Goal: Task Accomplishment & Management: Manage account settings

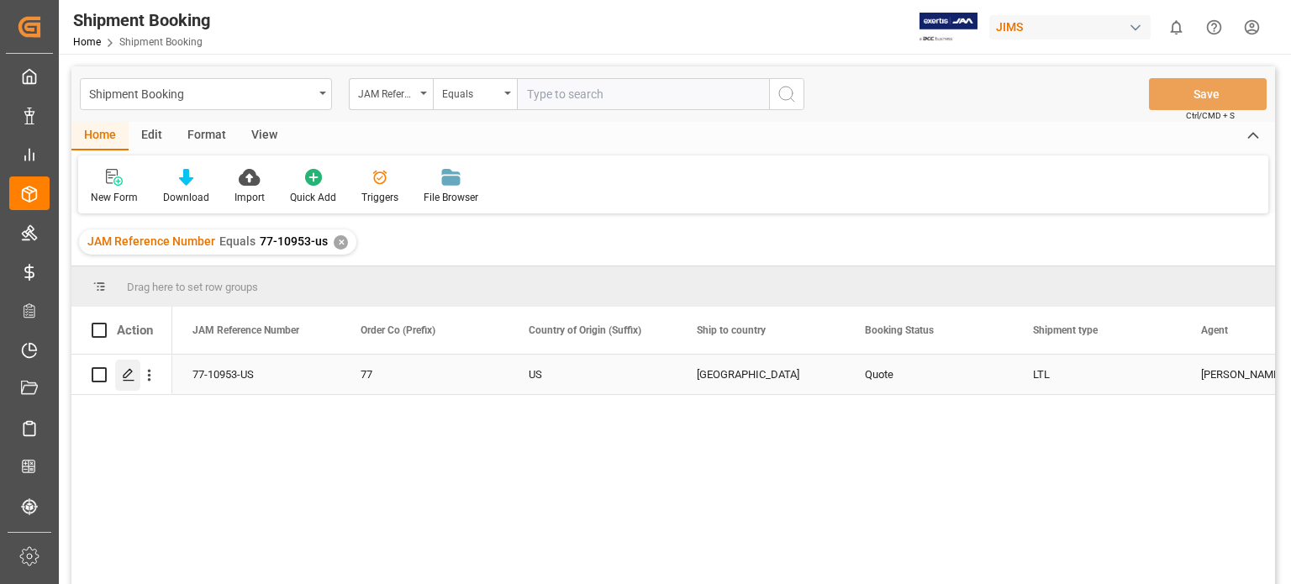
click at [127, 378] on icon "Press SPACE to select this row." at bounding box center [128, 374] width 13 height 13
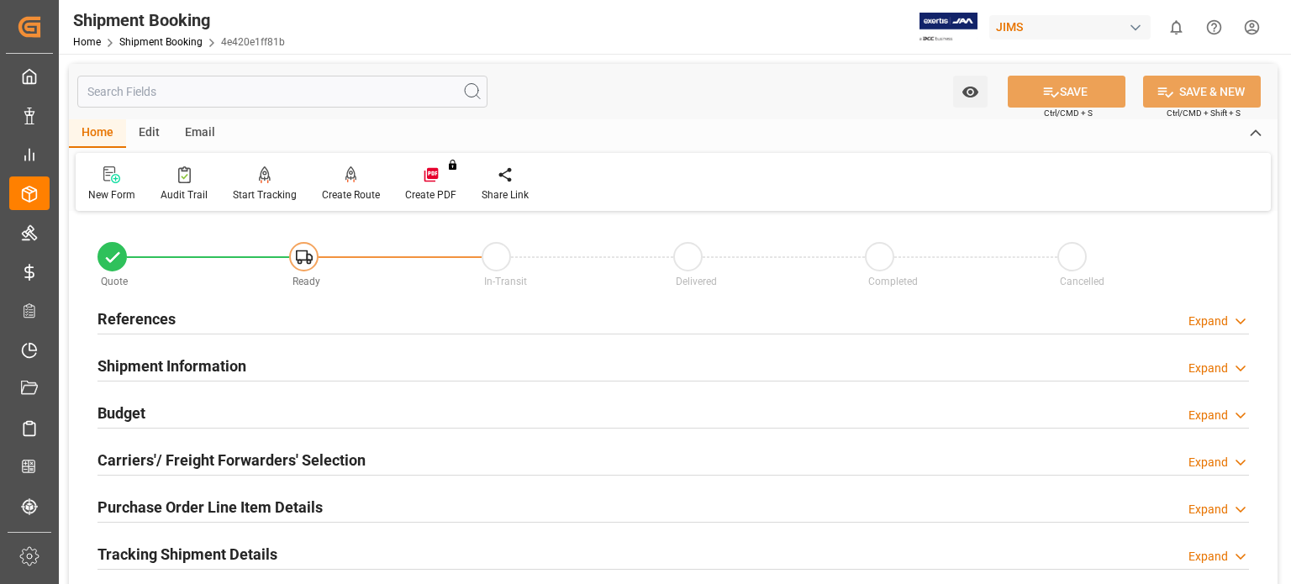
click at [137, 314] on h2 "References" at bounding box center [136, 319] width 78 height 23
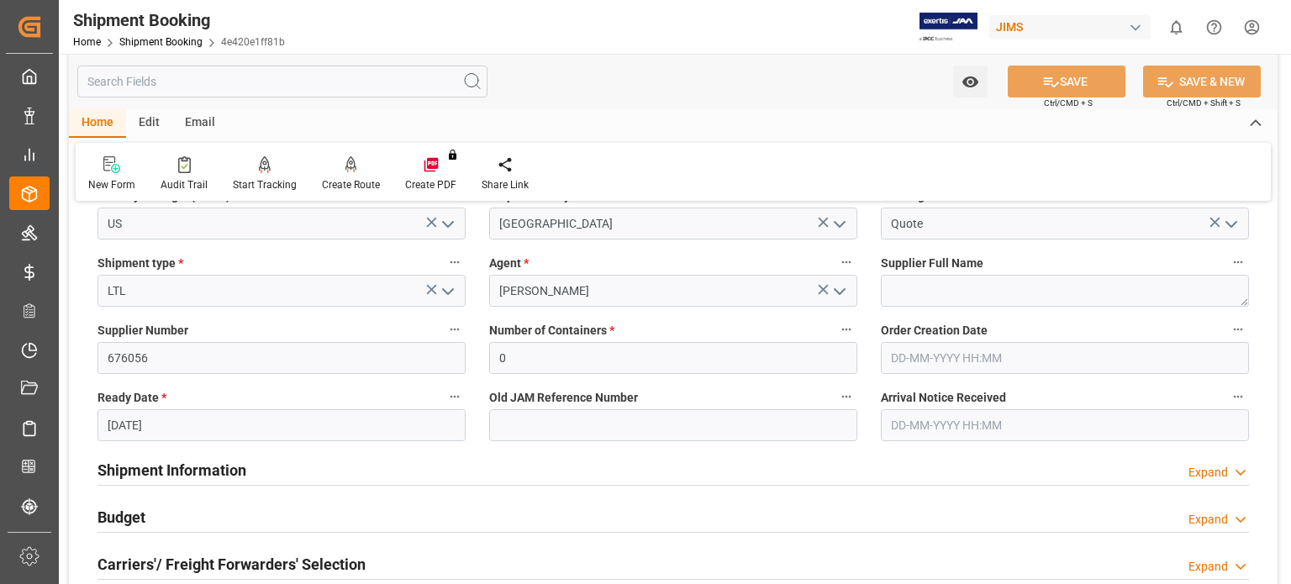
scroll to position [280, 0]
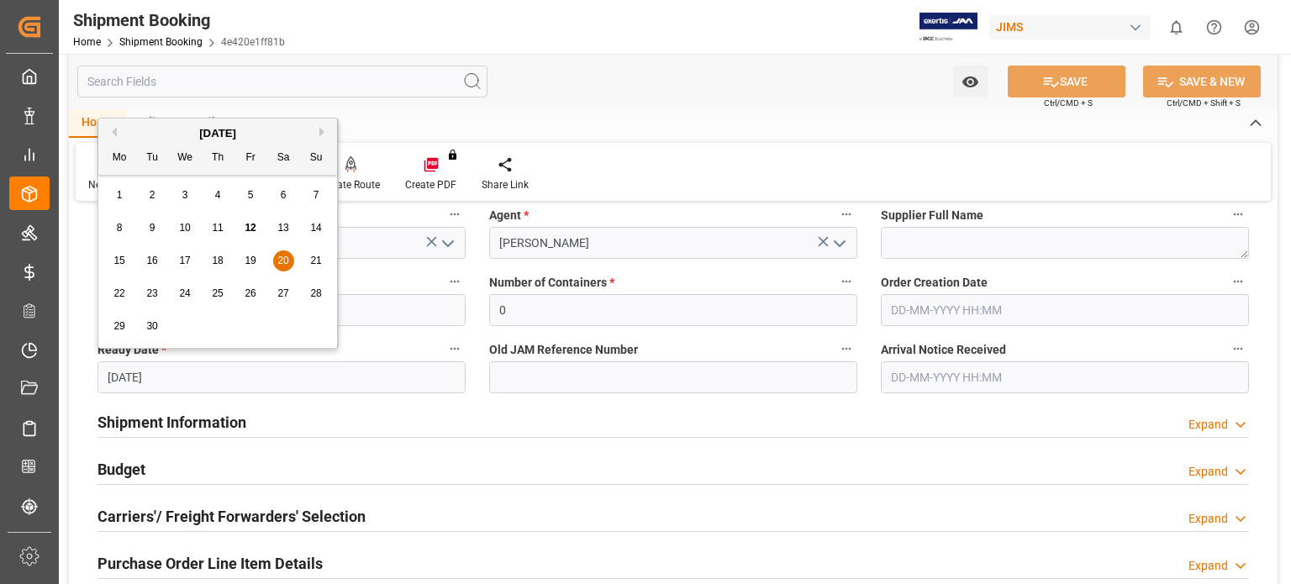
click at [149, 377] on input "20-09-2025" at bounding box center [281, 377] width 368 height 32
click at [182, 228] on span "10" at bounding box center [184, 228] width 11 height 12
type input "[DATE]"
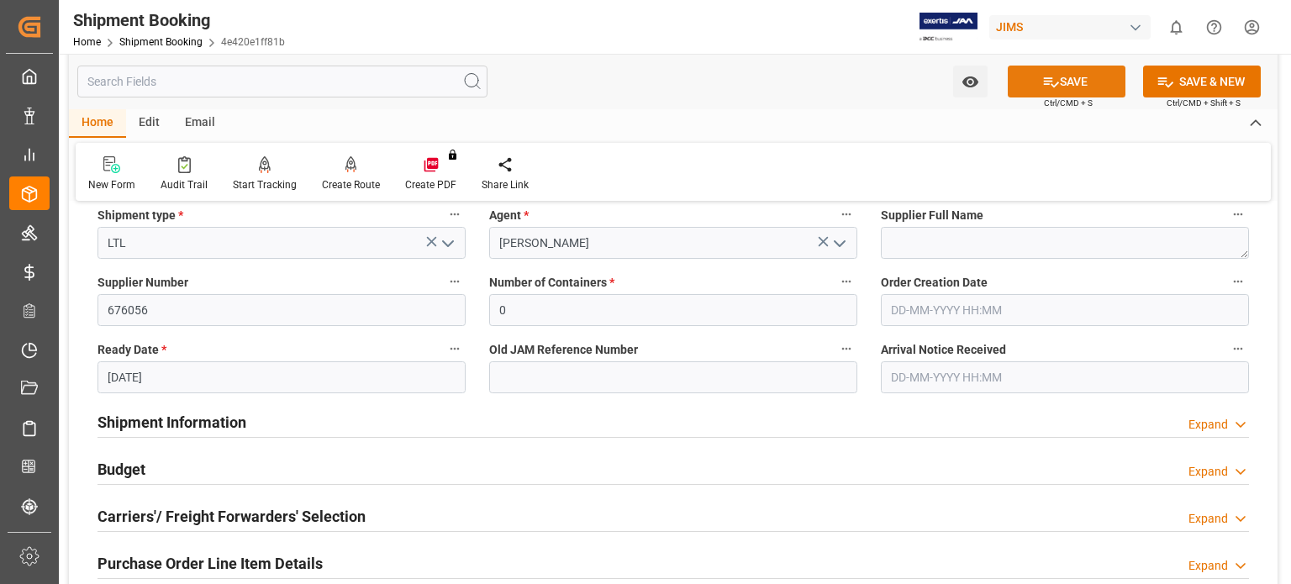
click at [1042, 82] on icon at bounding box center [1051, 82] width 18 height 18
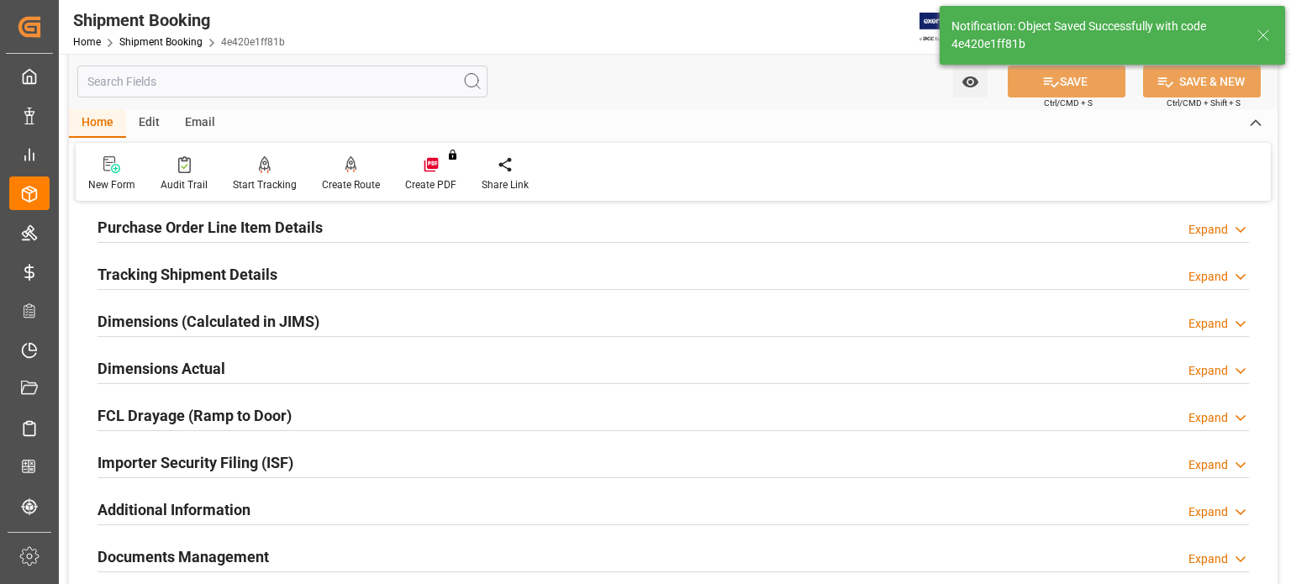
click at [181, 229] on h2 "Purchase Order Line Item Details" at bounding box center [209, 227] width 225 height 23
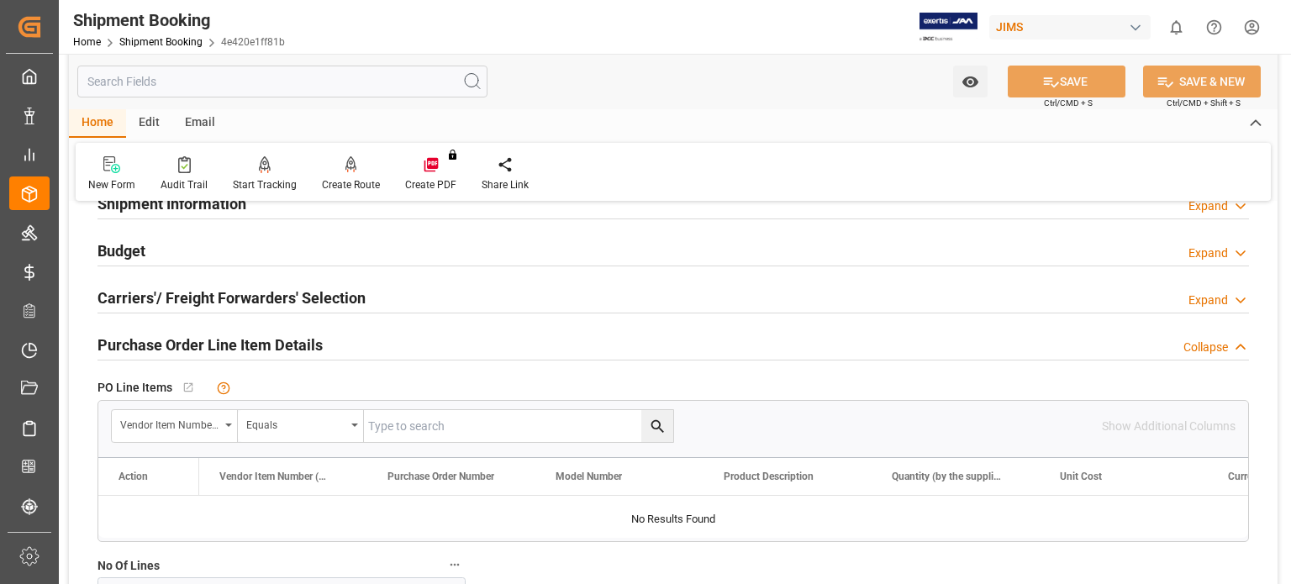
scroll to position [140, 0]
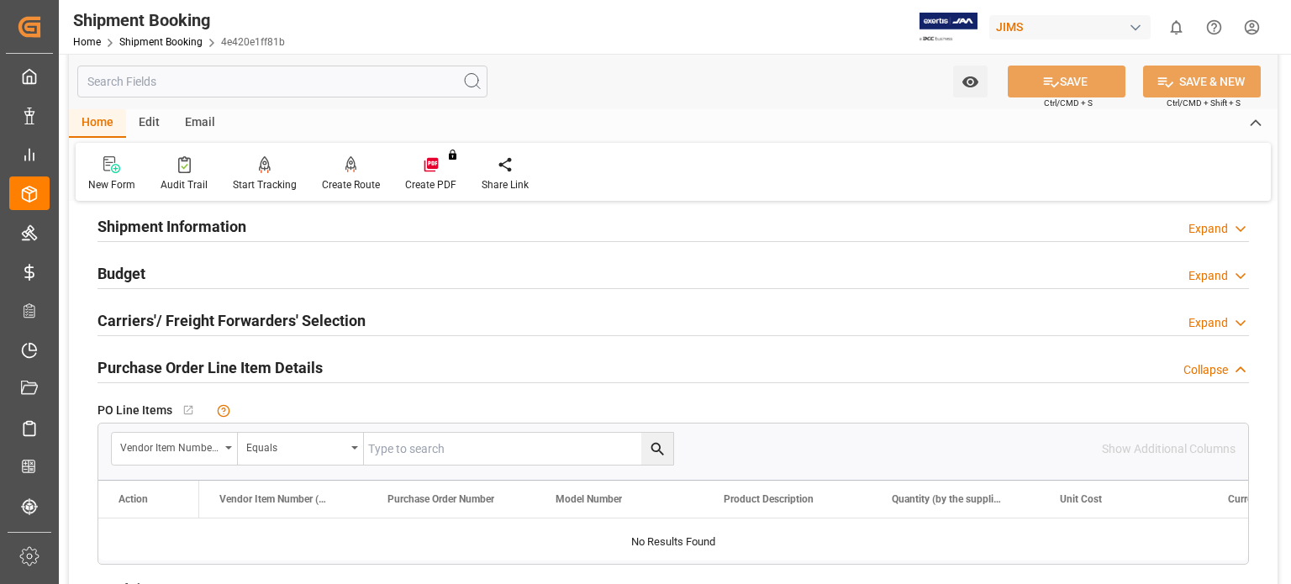
click at [125, 271] on h2 "Budget" at bounding box center [121, 273] width 48 height 23
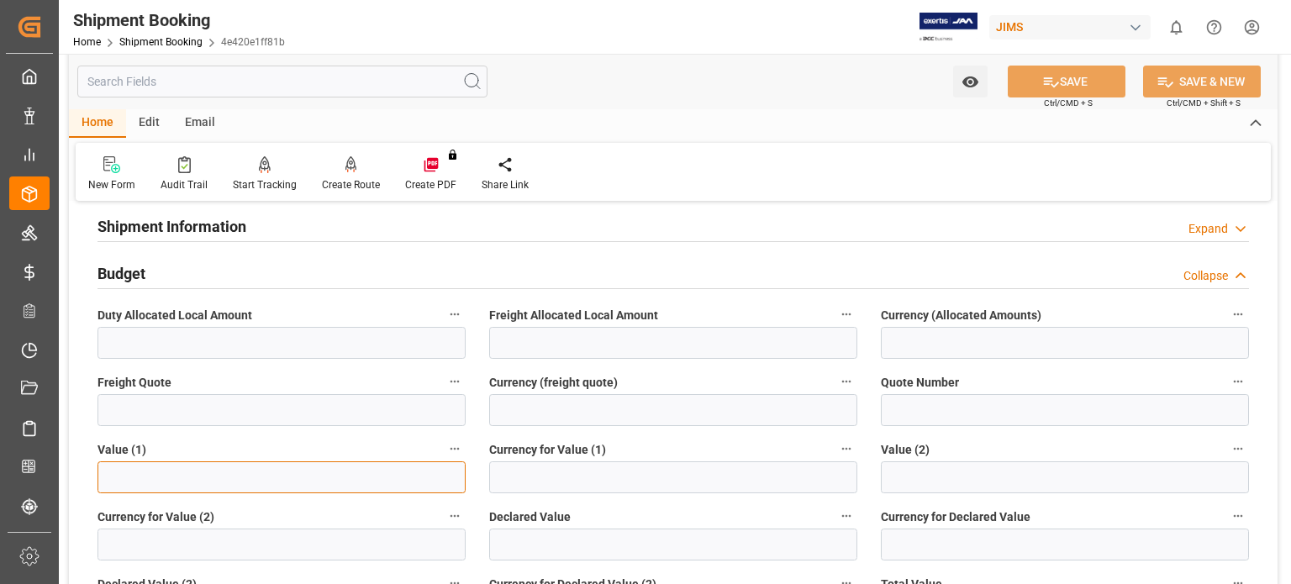
click at [133, 481] on input "text" at bounding box center [281, 477] width 368 height 32
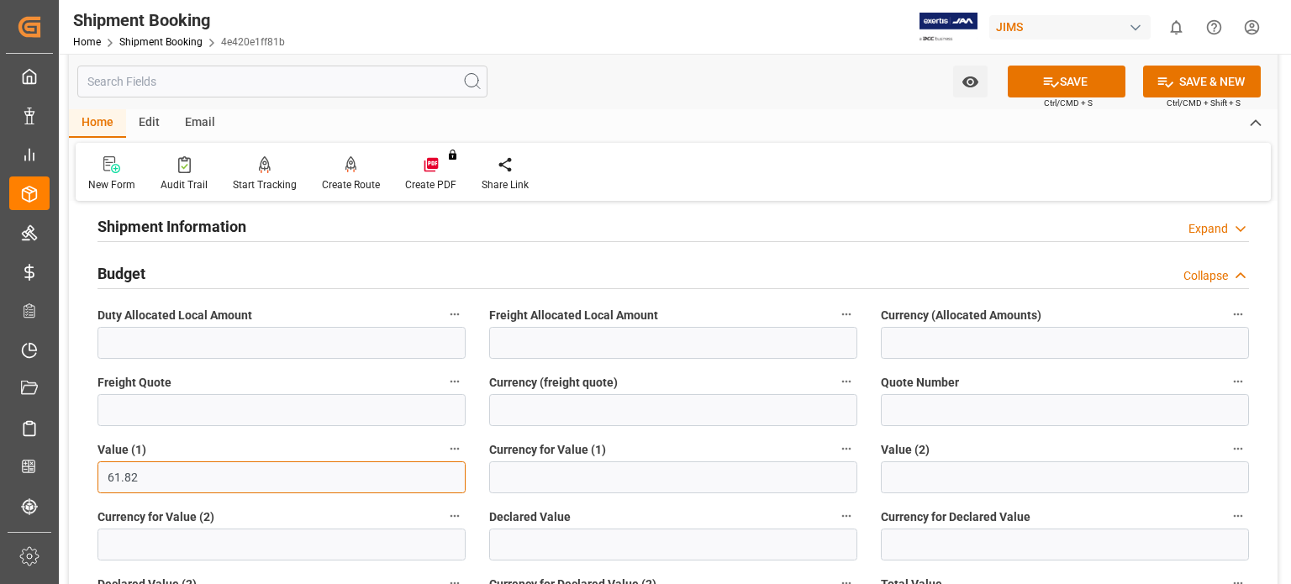
type input "61.82"
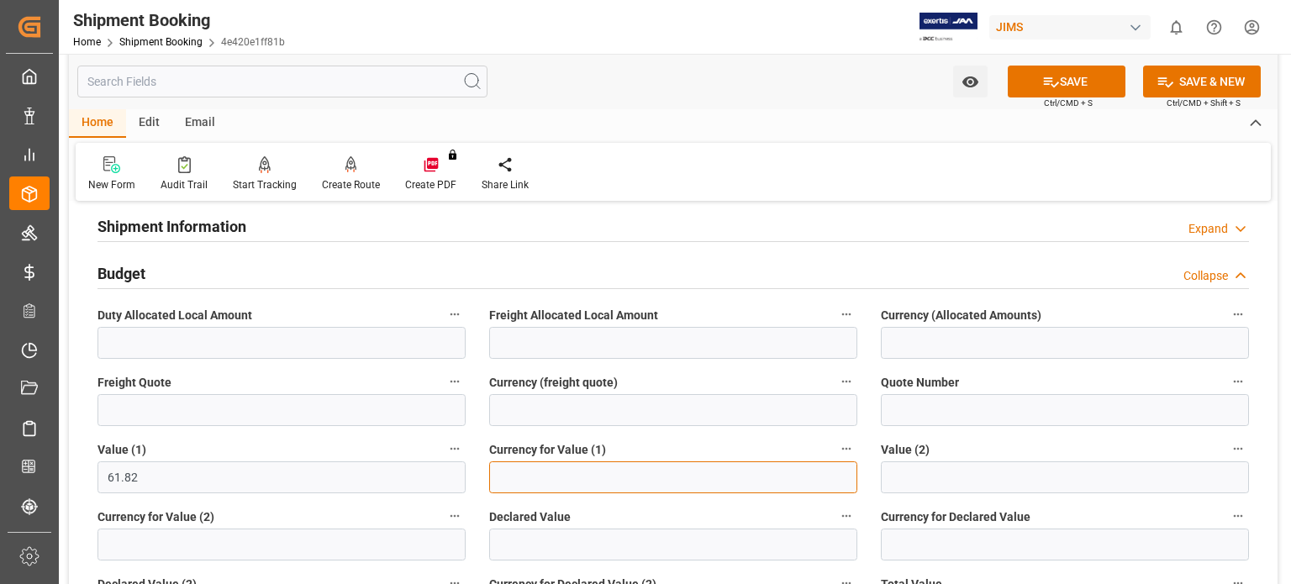
click at [550, 479] on input at bounding box center [673, 477] width 368 height 32
type input "USD"
click at [1060, 82] on button "SAVE" at bounding box center [1067, 82] width 118 height 32
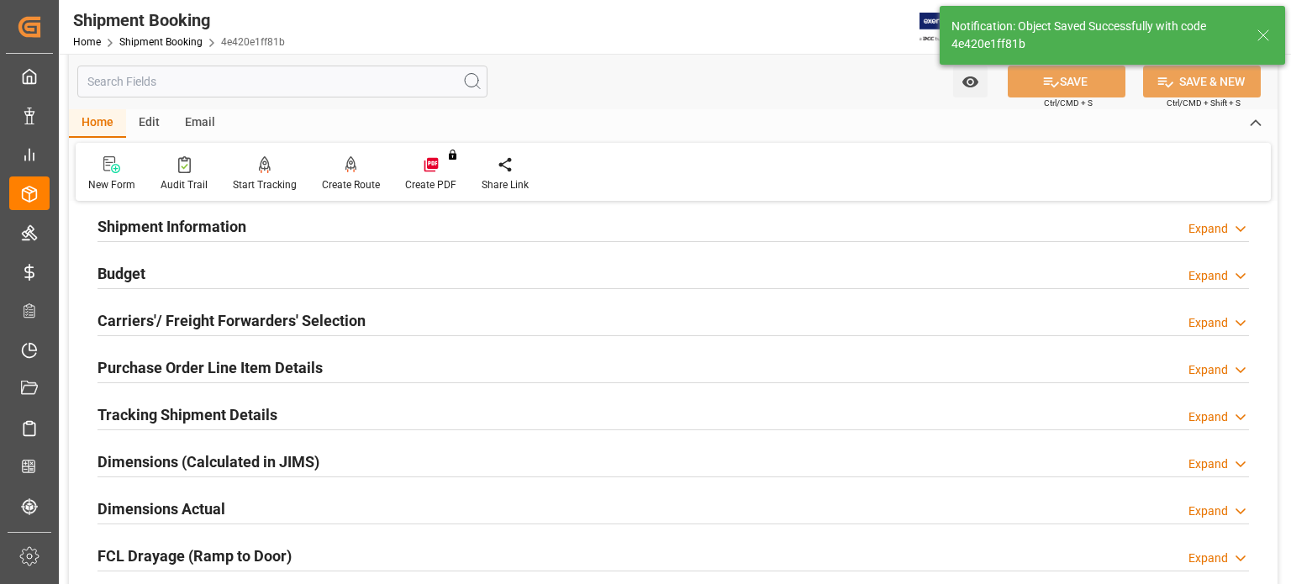
click at [193, 319] on h2 "Carriers'/ Freight Forwarders' Selection" at bounding box center [231, 320] width 268 height 23
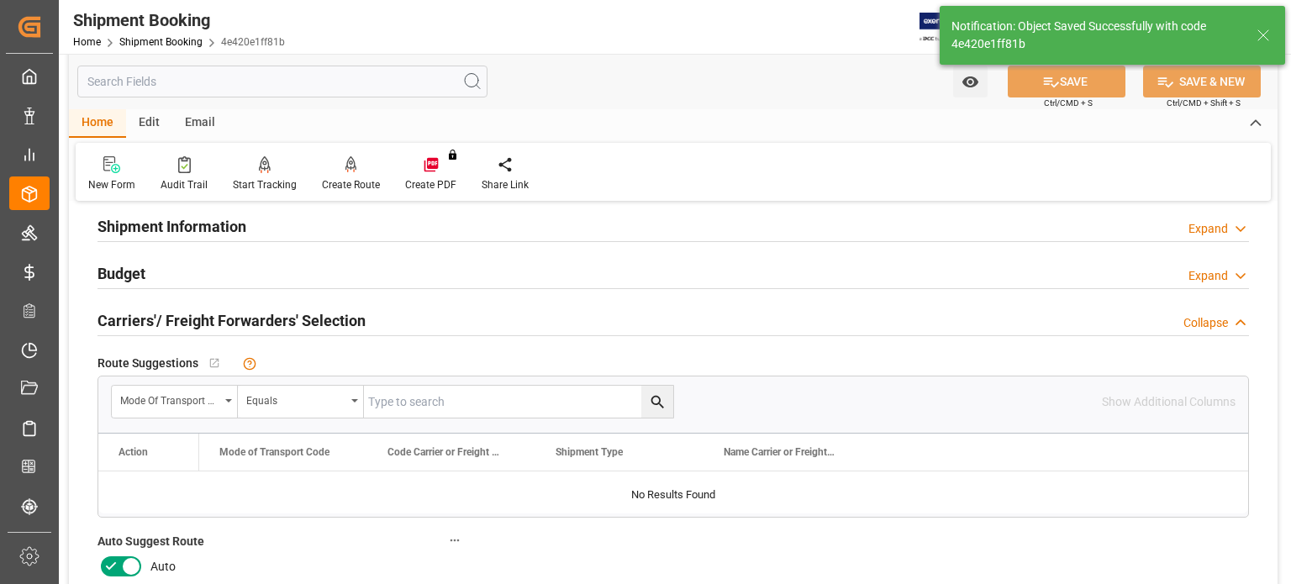
click at [118, 563] on icon at bounding box center [111, 566] width 20 height 20
click at [0, 0] on input "checkbox" at bounding box center [0, 0] width 0 height 0
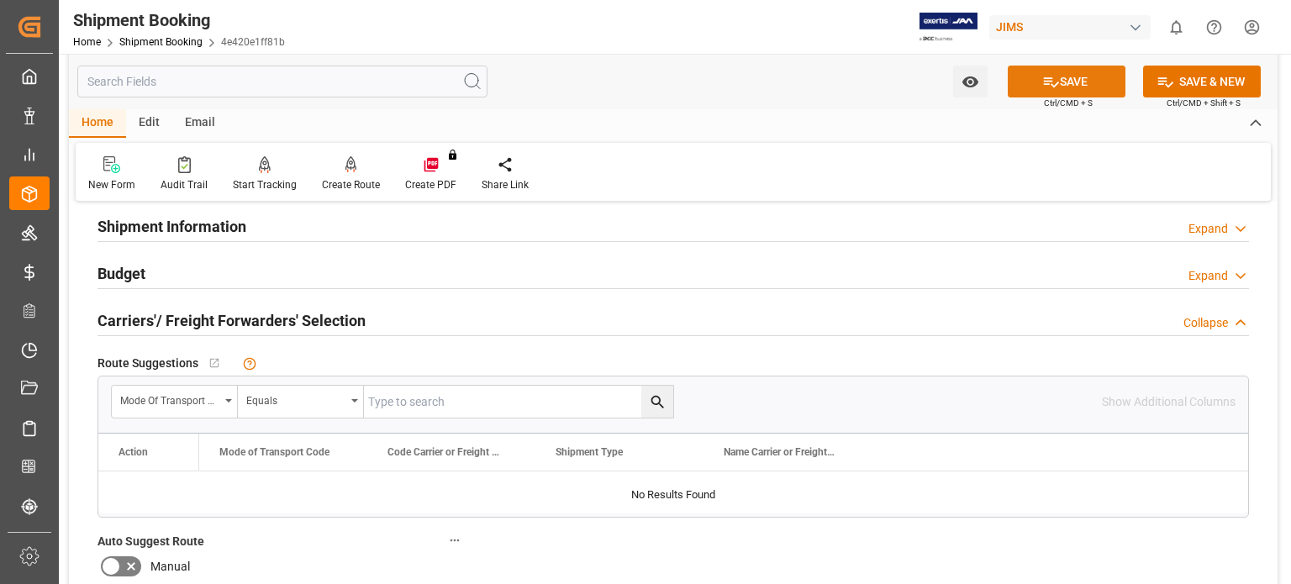
click at [1051, 83] on icon at bounding box center [1051, 82] width 18 height 18
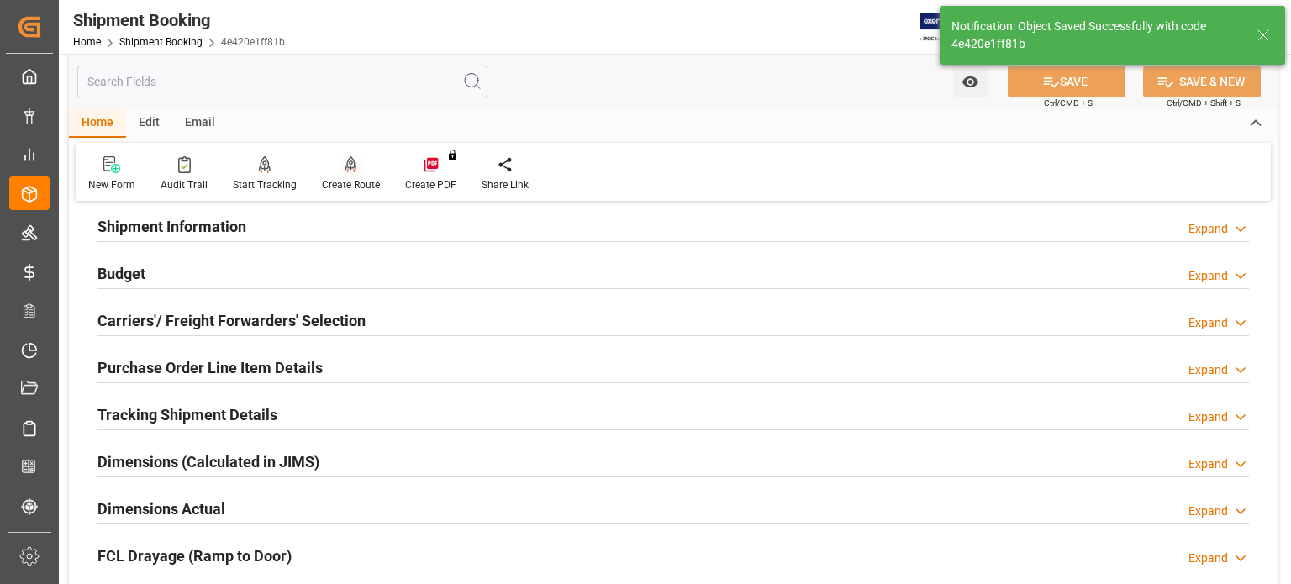
click at [353, 171] on div at bounding box center [351, 164] width 58 height 18
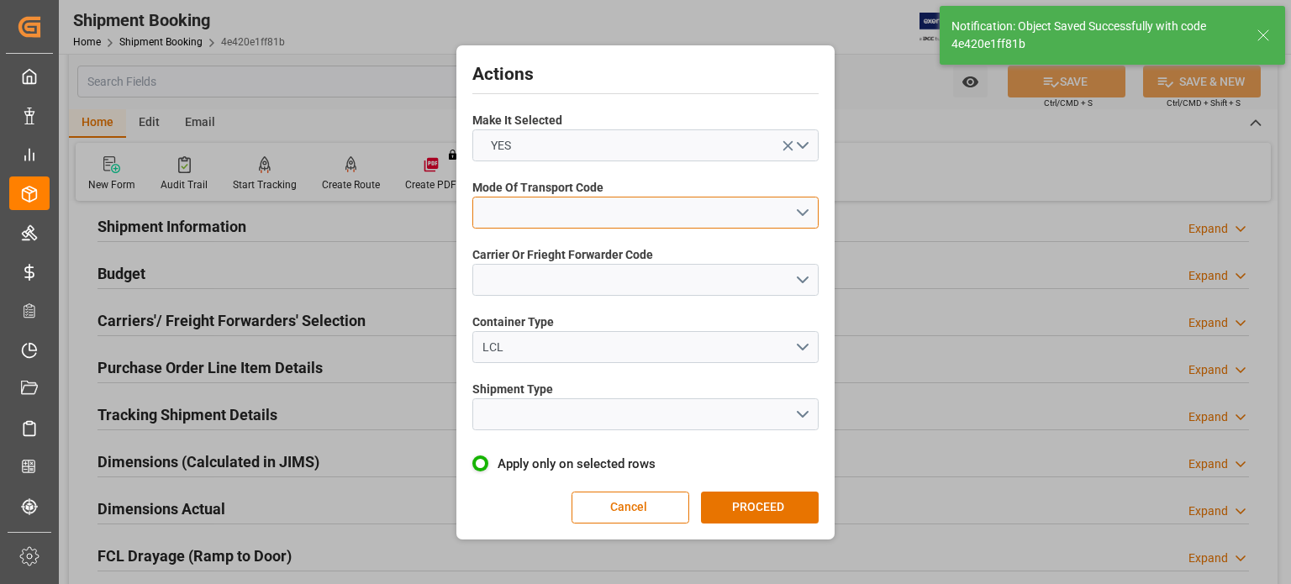
click at [508, 206] on button "open menu" at bounding box center [645, 213] width 346 height 32
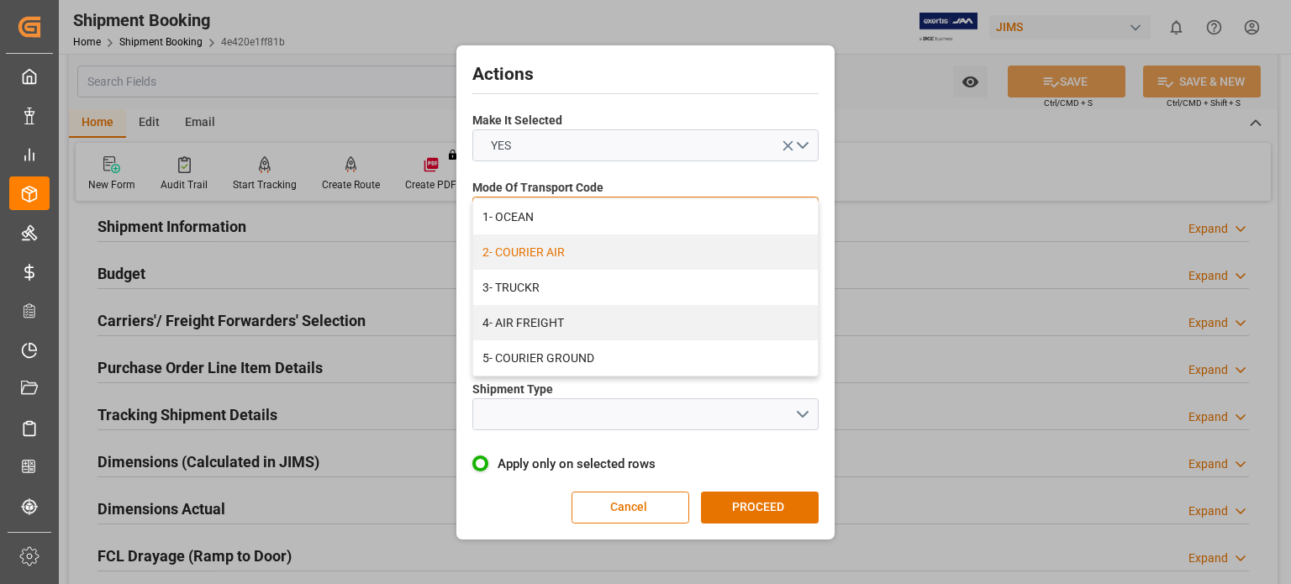
click at [551, 259] on div "2- COURIER AIR" at bounding box center [645, 251] width 345 height 35
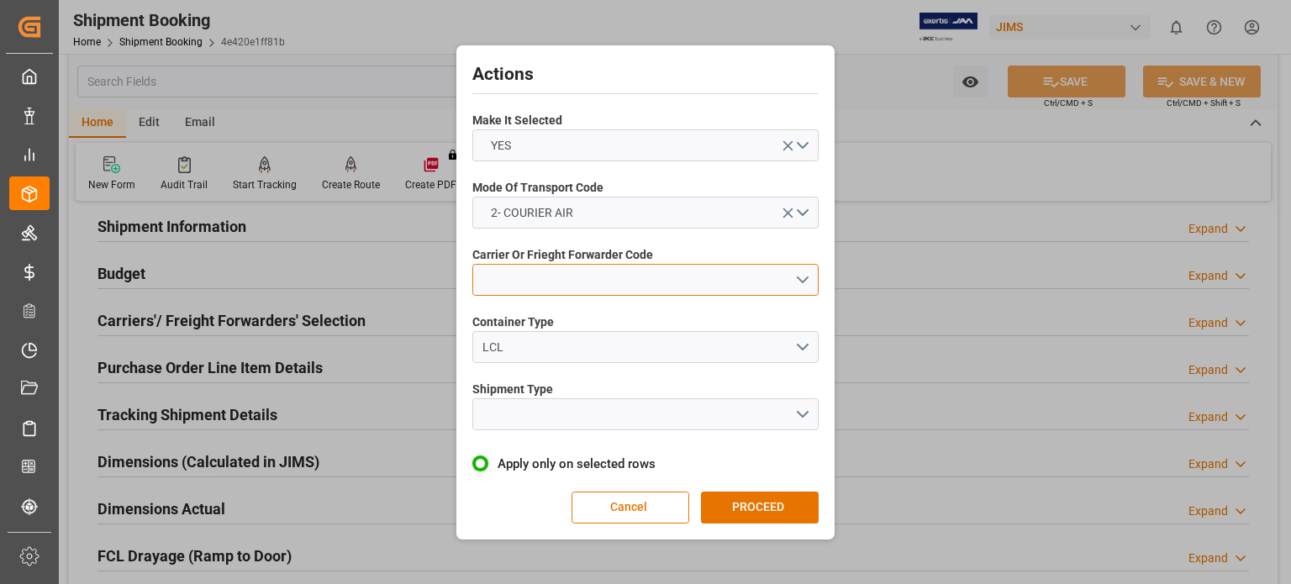
click at [542, 281] on button "open menu" at bounding box center [645, 280] width 346 height 32
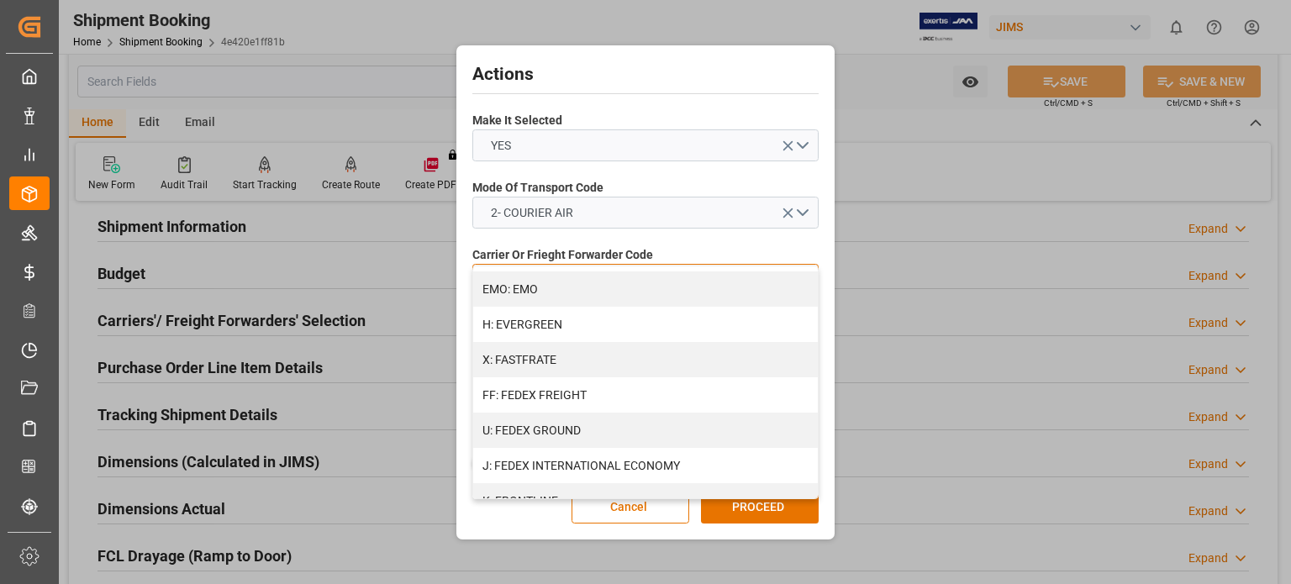
scroll to position [420, 0]
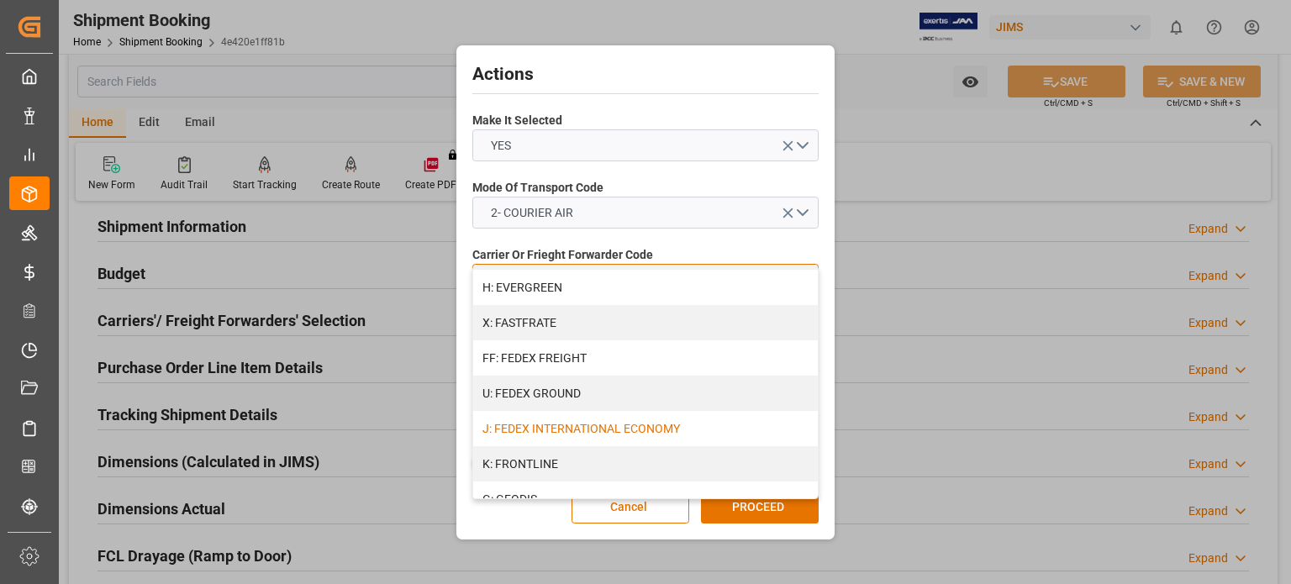
click at [635, 429] on div "J: FEDEX INTERNATIONAL ECONOMY" at bounding box center [645, 428] width 345 height 35
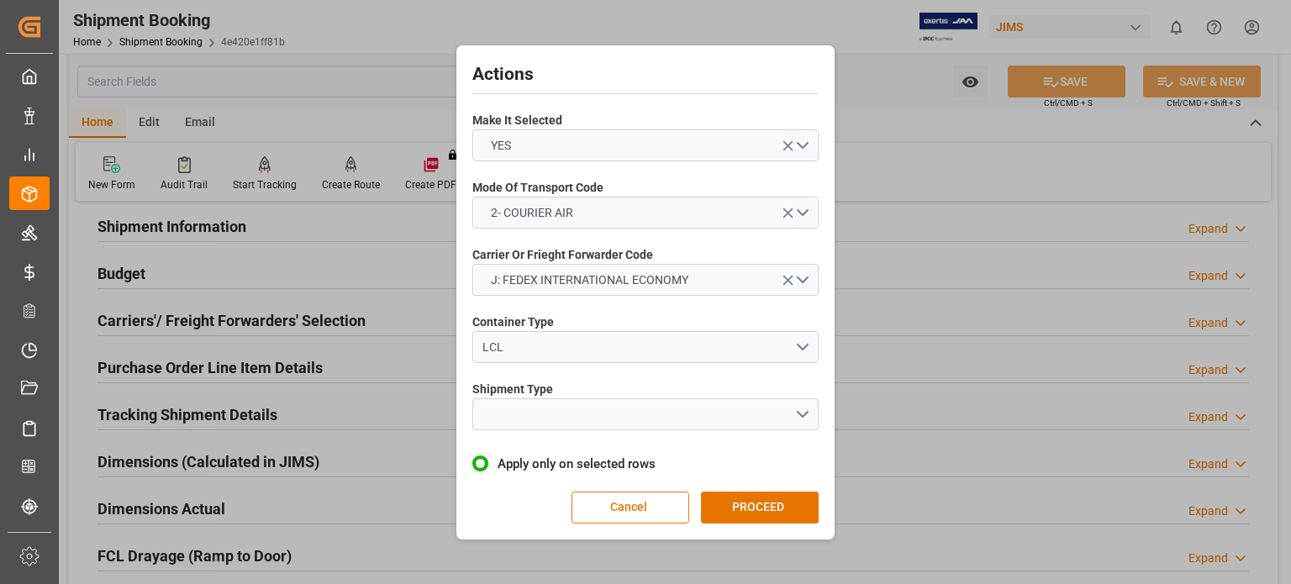
click at [545, 392] on span "Shipment Type" at bounding box center [512, 390] width 81 height 18
click at [553, 411] on button "open menu" at bounding box center [645, 414] width 346 height 32
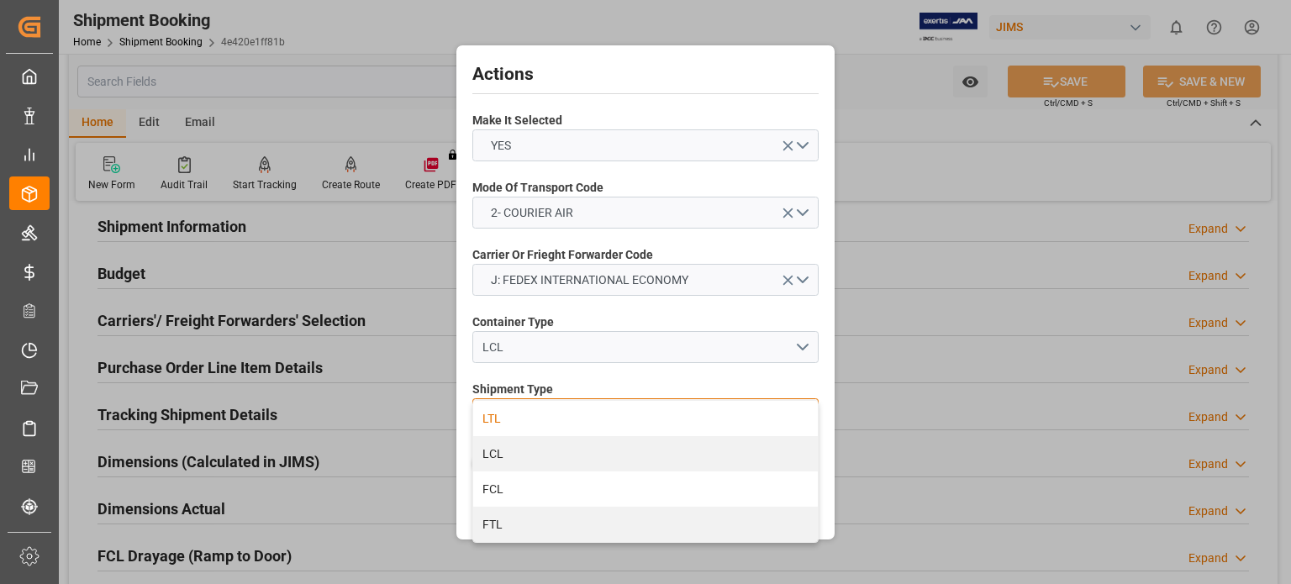
click at [511, 420] on div "LTL" at bounding box center [645, 418] width 345 height 35
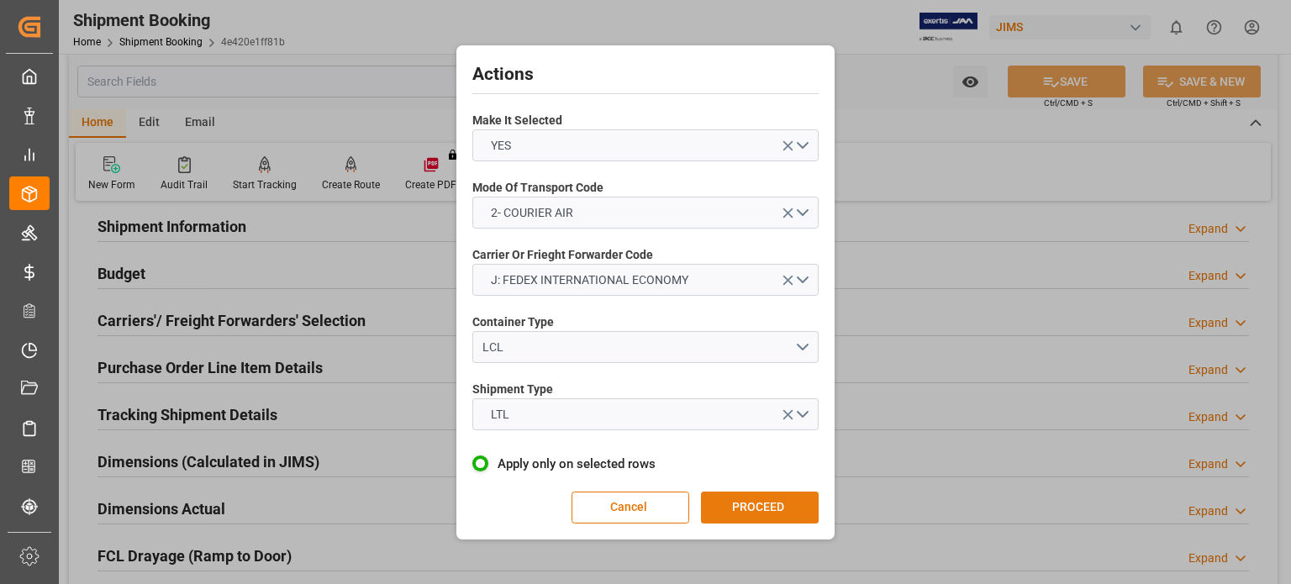
click at [740, 500] on button "PROCEED" at bounding box center [760, 508] width 118 height 32
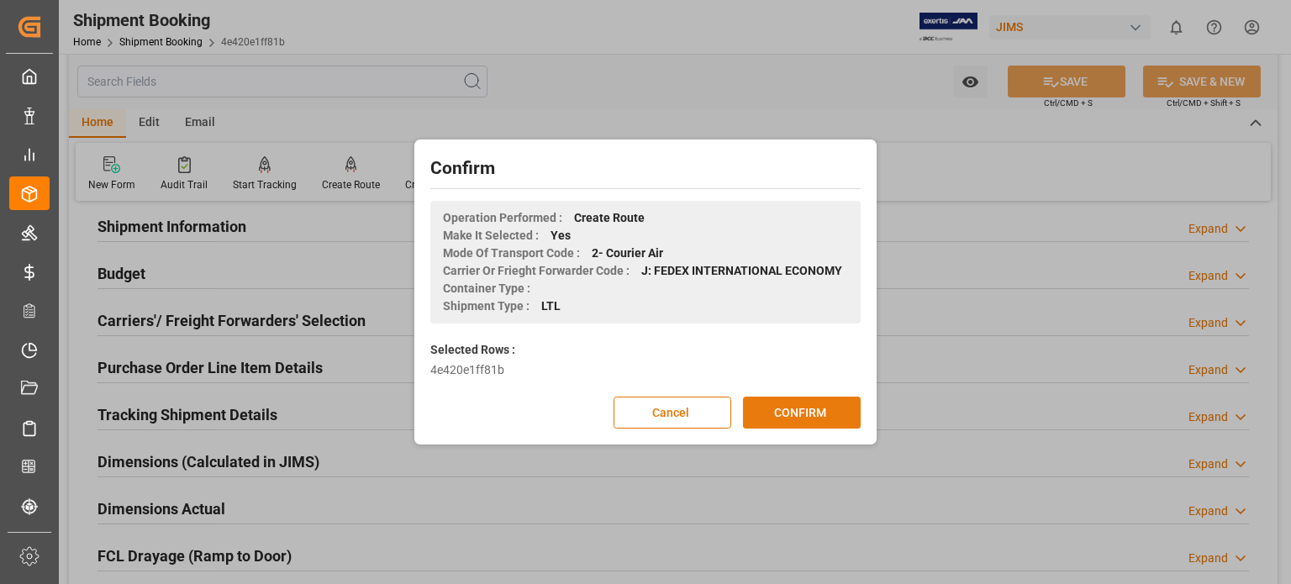
click at [787, 413] on button "CONFIRM" at bounding box center [802, 413] width 118 height 32
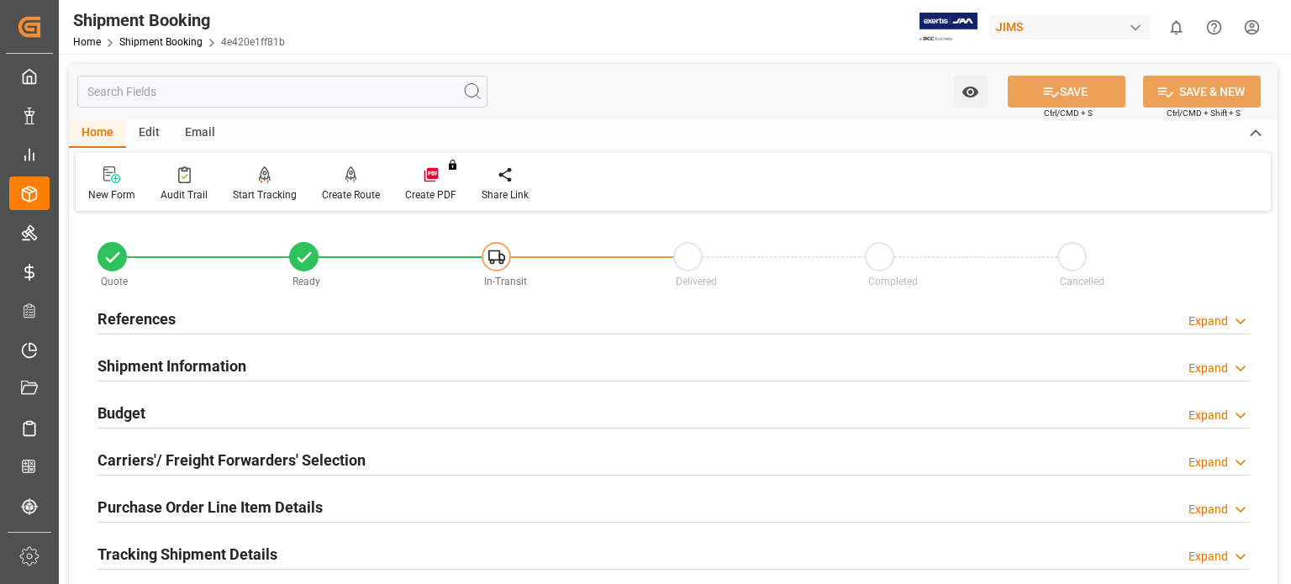
scroll to position [140, 0]
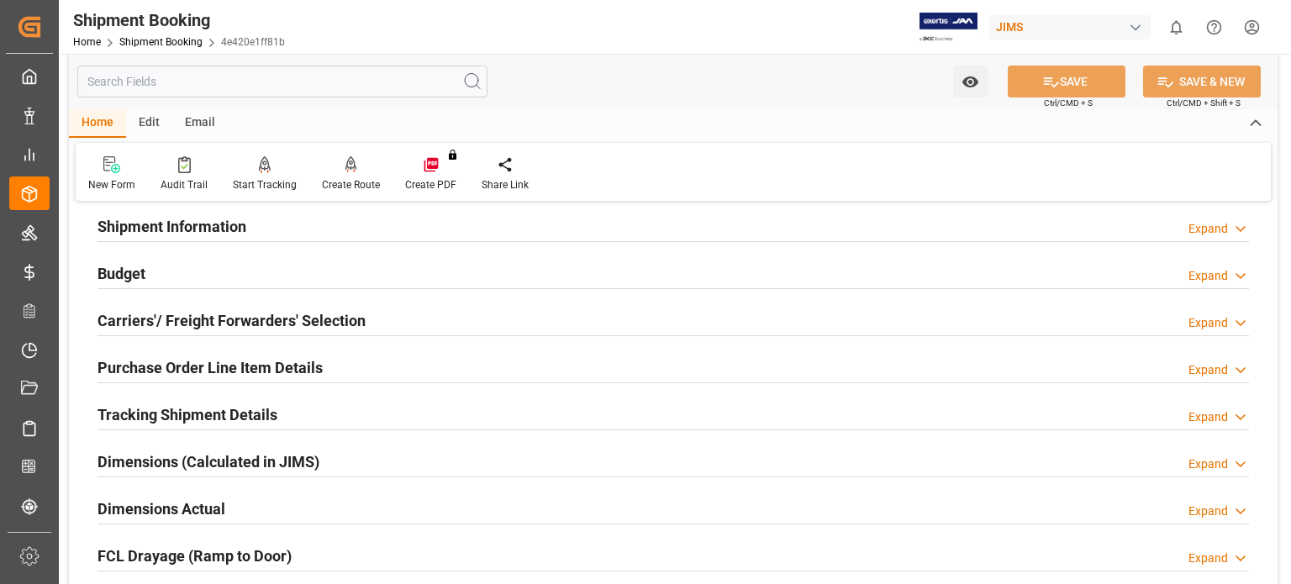
click at [176, 414] on h2 "Tracking Shipment Details" at bounding box center [187, 414] width 180 height 23
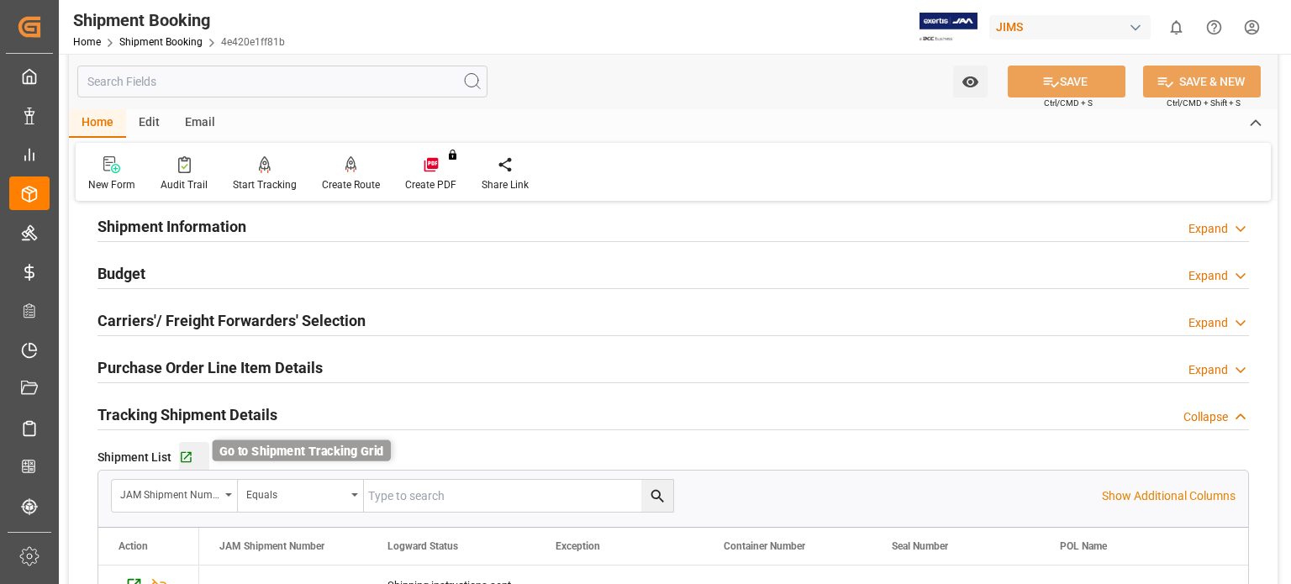
click at [184, 453] on icon "button" at bounding box center [186, 457] width 14 height 14
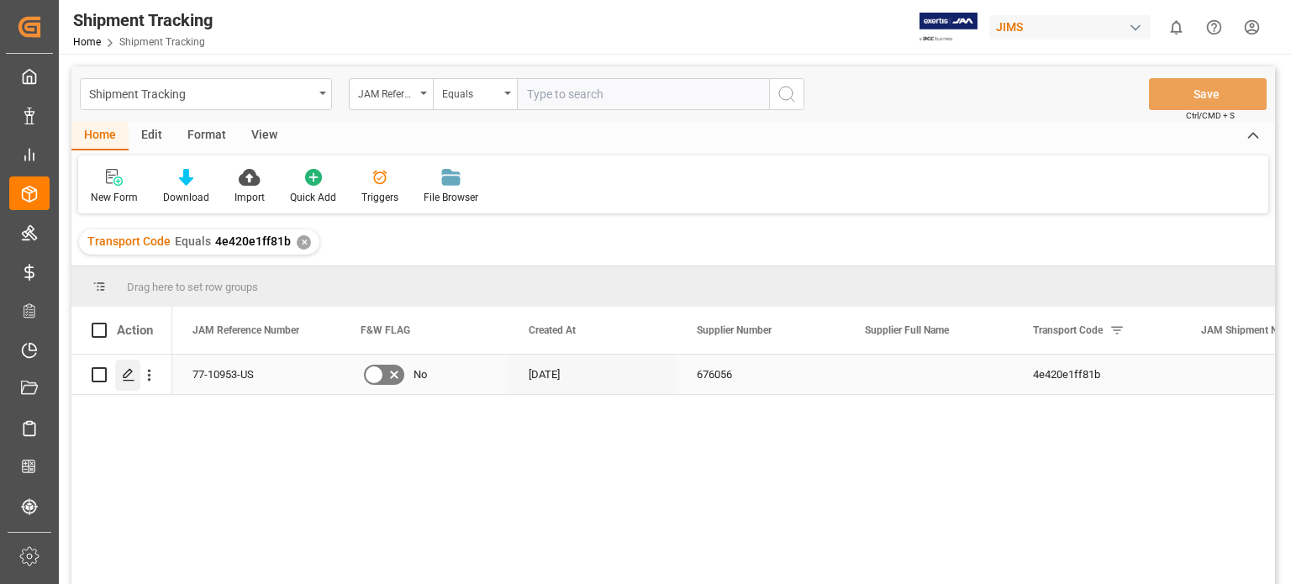
click at [124, 377] on icon "Press SPACE to select this row." at bounding box center [128, 374] width 13 height 13
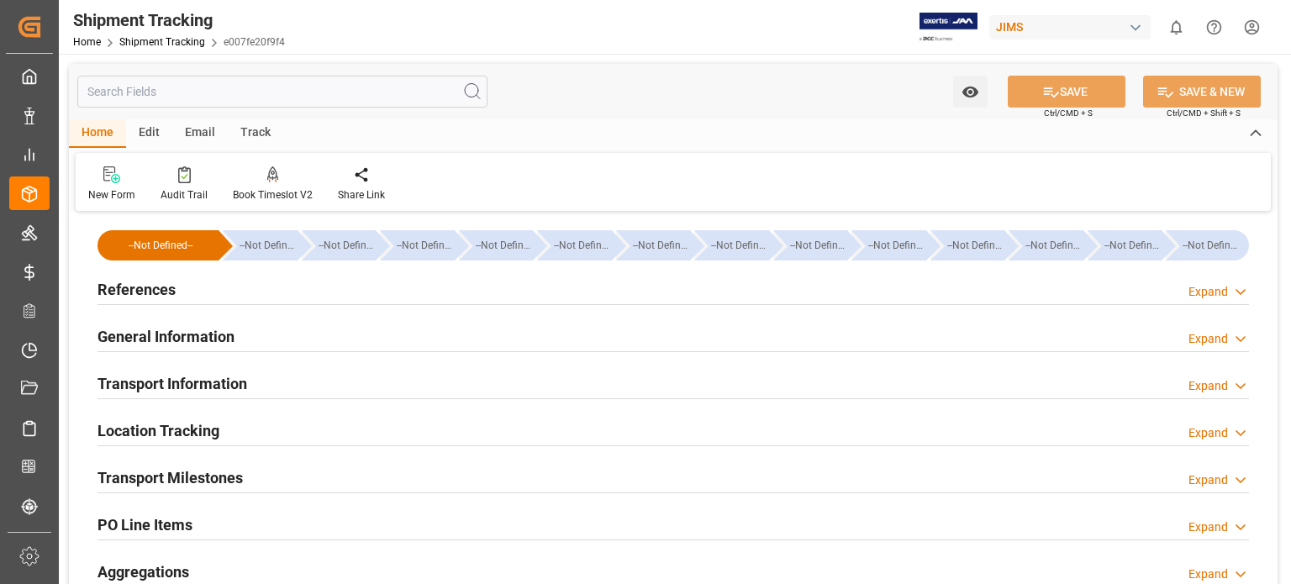
type input "08-09-2025"
click at [143, 289] on h2 "References" at bounding box center [136, 289] width 78 height 23
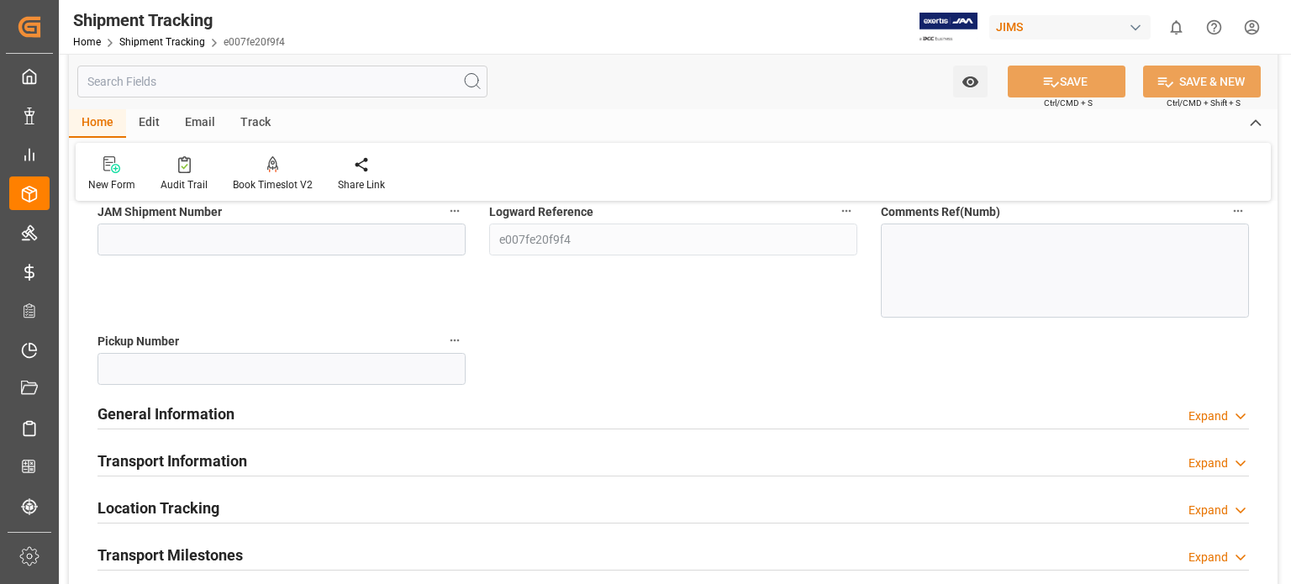
scroll to position [280, 0]
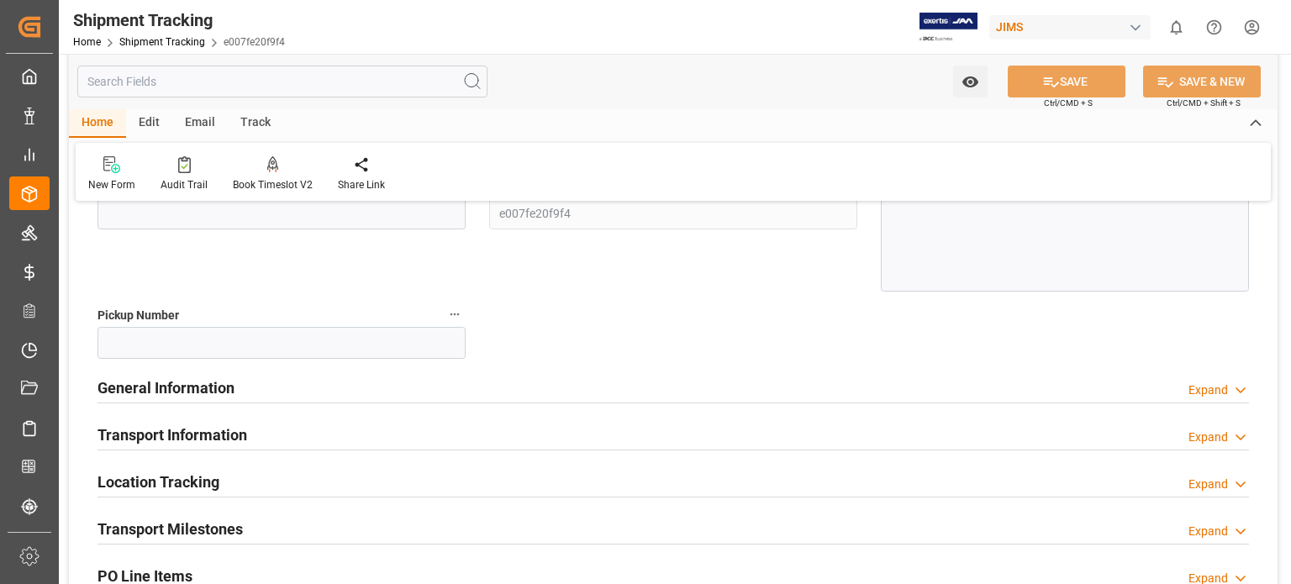
click at [196, 385] on h2 "General Information" at bounding box center [165, 388] width 137 height 23
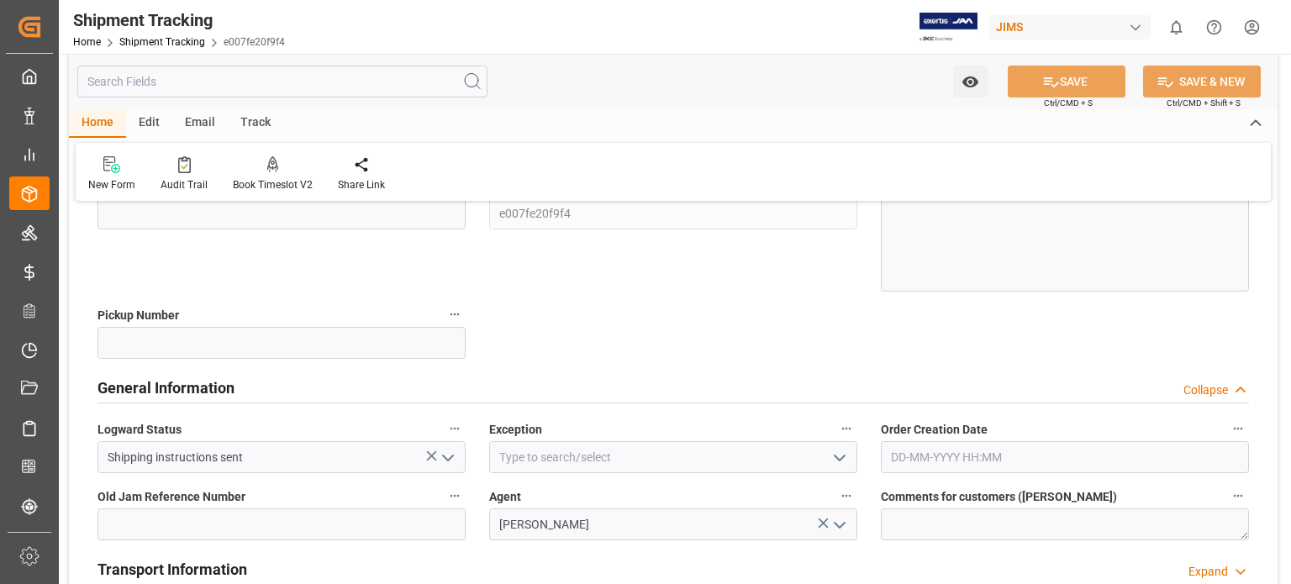
click at [843, 455] on icon "open menu" at bounding box center [840, 458] width 20 height 20
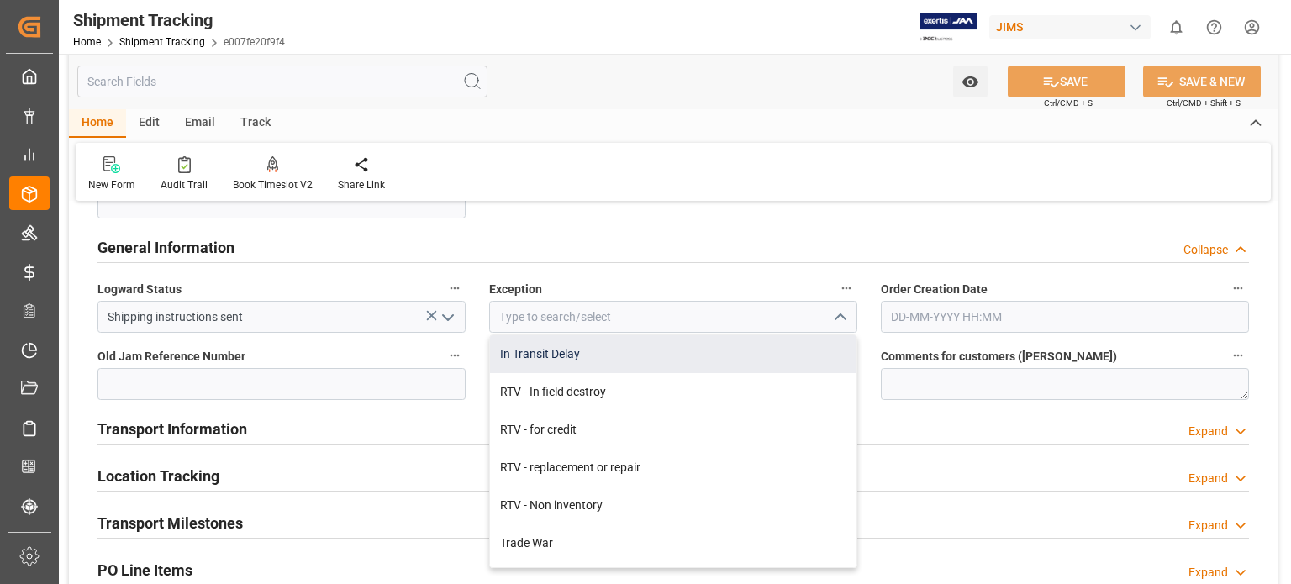
scroll to position [826, 0]
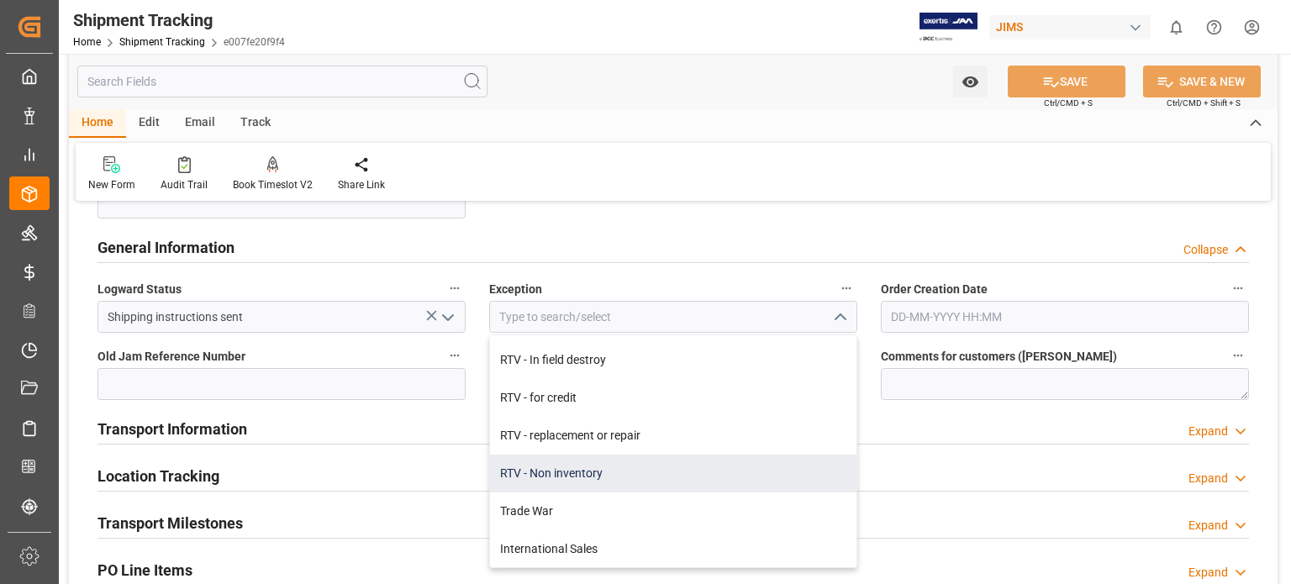
click at [642, 472] on div "RTV - Non inventory" at bounding box center [673, 474] width 366 height 38
type input "RTV - Non inventory"
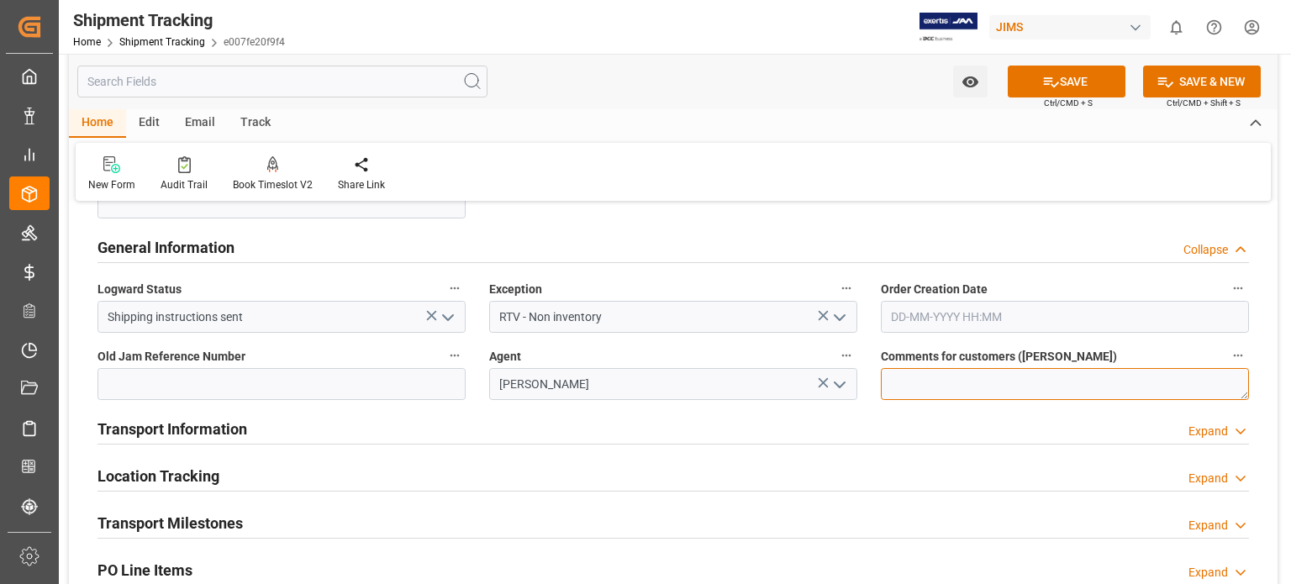
click at [956, 383] on textarea at bounding box center [1065, 384] width 368 height 32
click at [917, 378] on textarea at bounding box center [1065, 384] width 368 height 32
paste textarea "DDP NEW YORK, NY 10018, USA"
type textarea "DDP NEW YORK, NY 10018, USA"
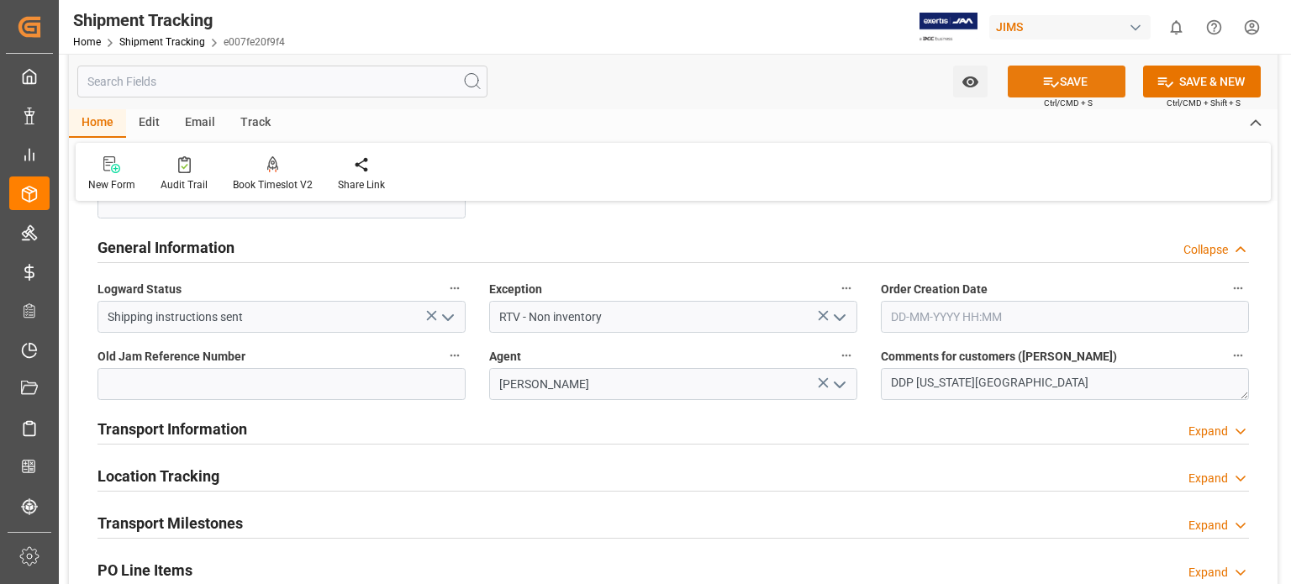
click at [1064, 83] on button "SAVE" at bounding box center [1067, 82] width 118 height 32
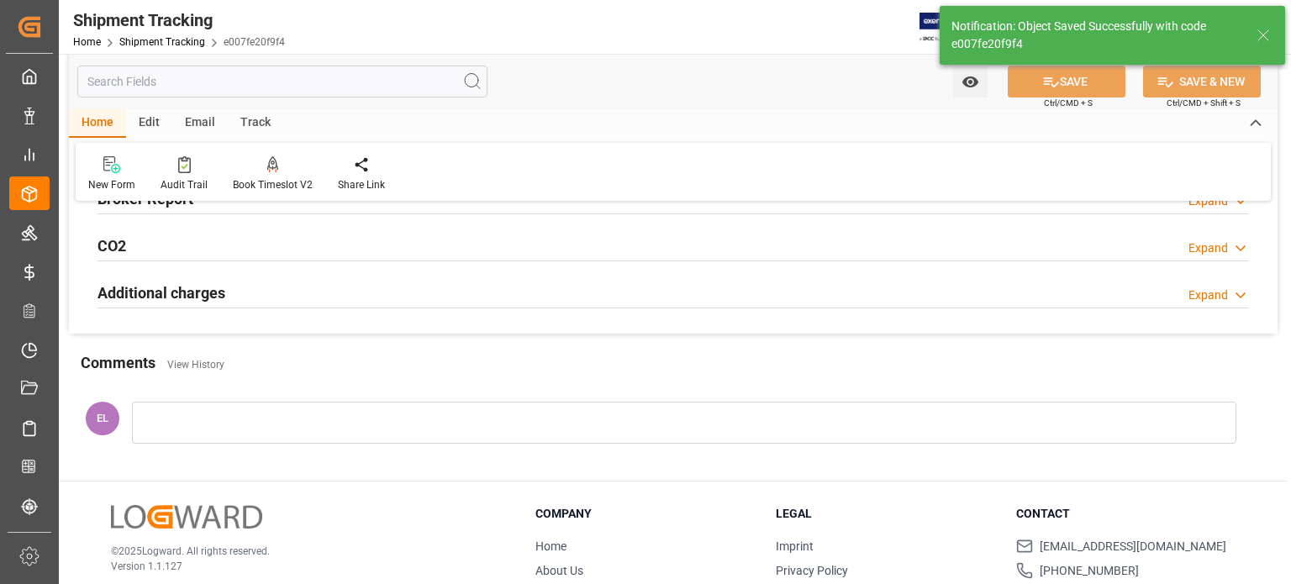
scroll to position [89, 0]
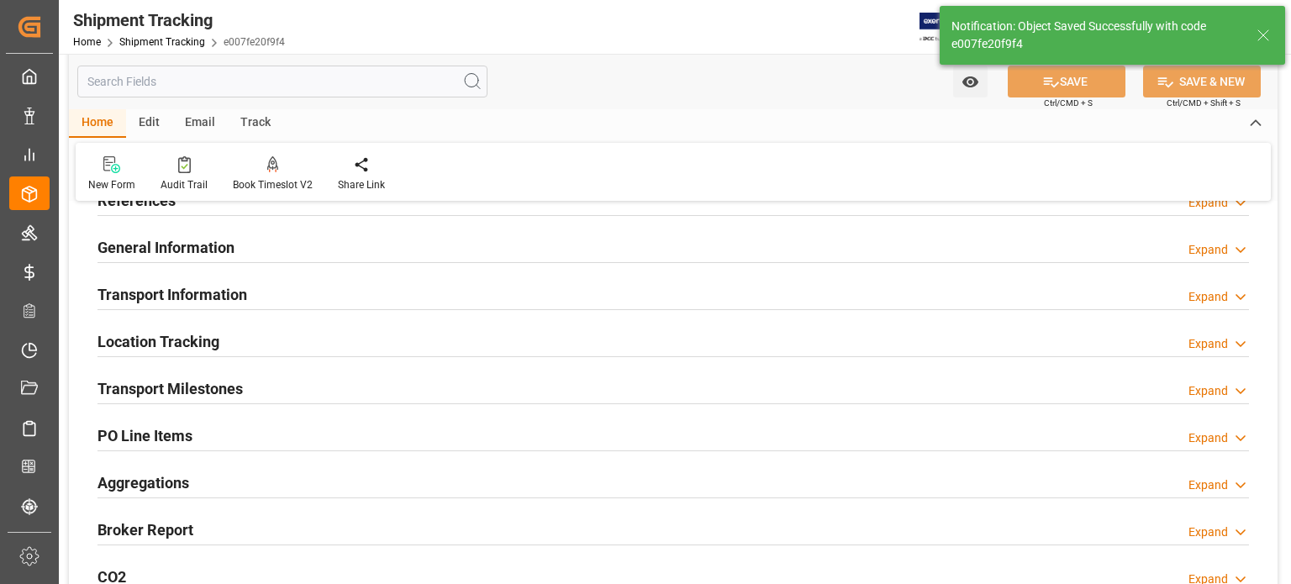
click at [131, 290] on h2 "Transport Information" at bounding box center [172, 294] width 150 height 23
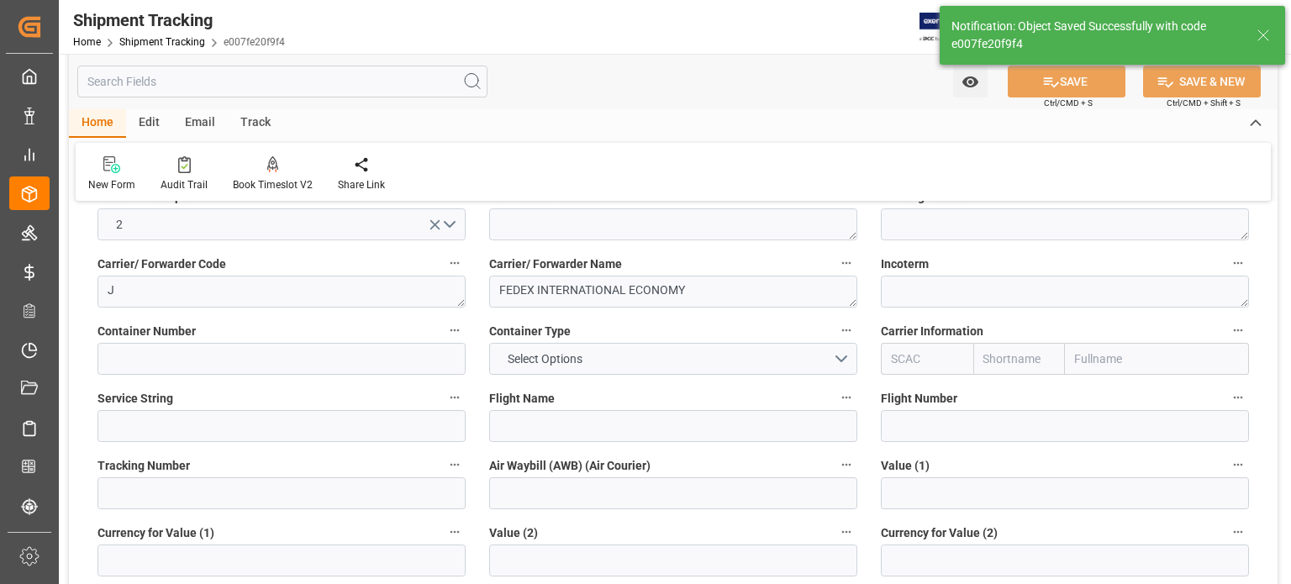
scroll to position [370, 0]
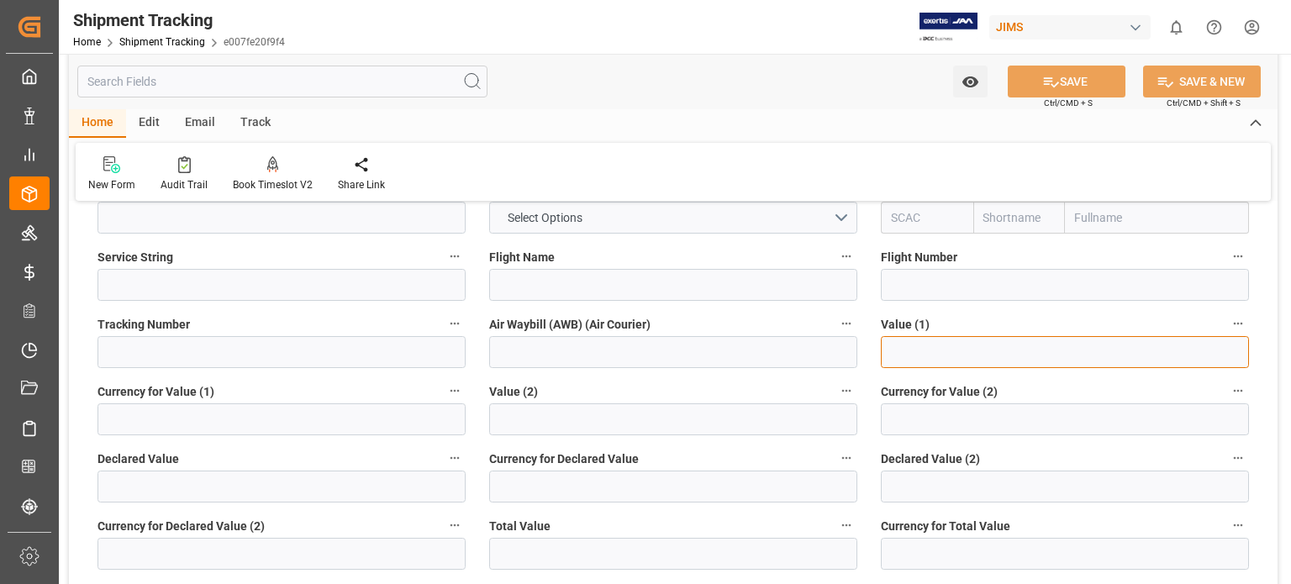
click at [887, 352] on input "text" at bounding box center [1065, 352] width 368 height 32
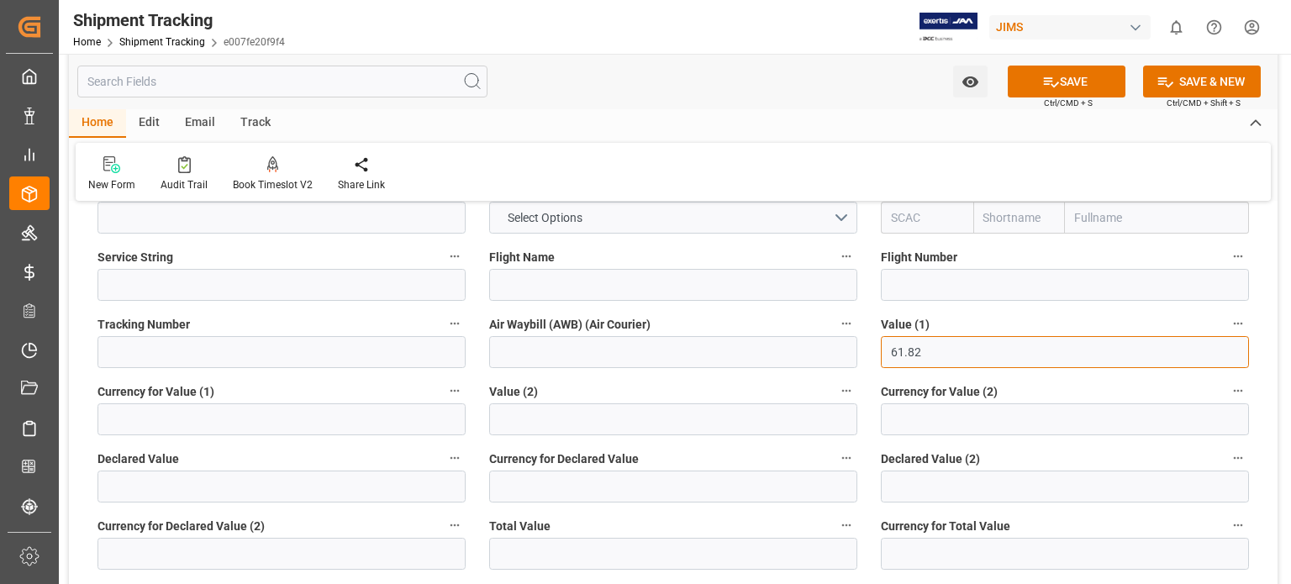
type input "61.82"
click at [146, 423] on input at bounding box center [281, 419] width 368 height 32
type input "USD"
click at [567, 355] on input at bounding box center [673, 352] width 368 height 32
click at [240, 348] on input at bounding box center [281, 352] width 368 height 32
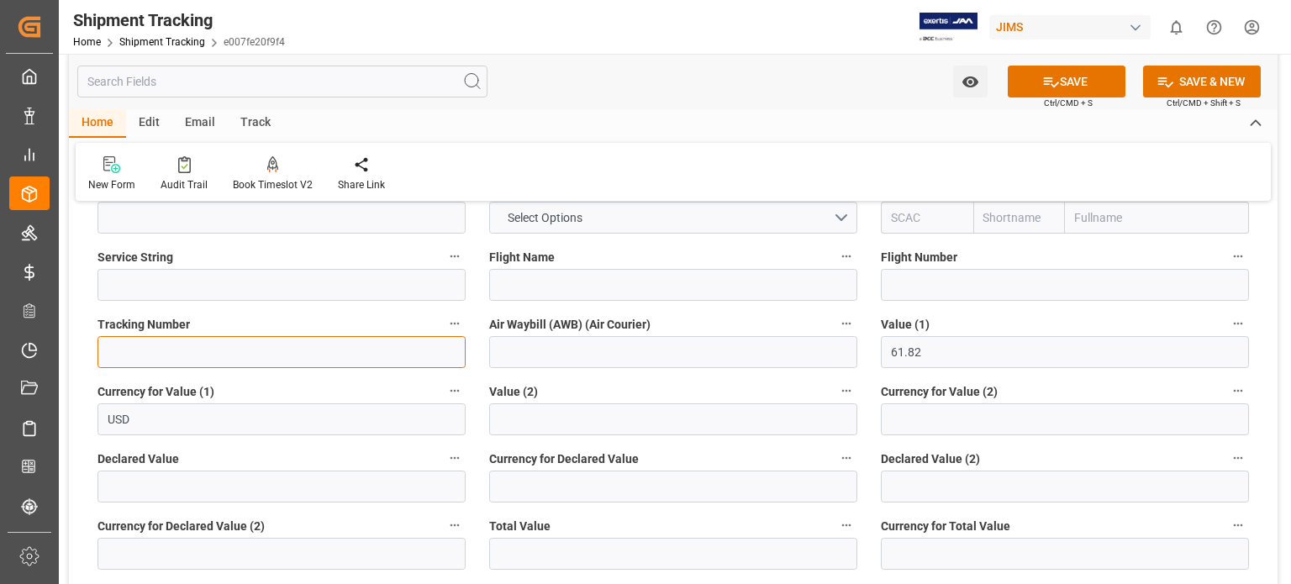
paste input "884262390314"
type input "884262390314"
click at [538, 352] on input at bounding box center [673, 352] width 368 height 32
paste input "884262390314"
type input "884262390314"
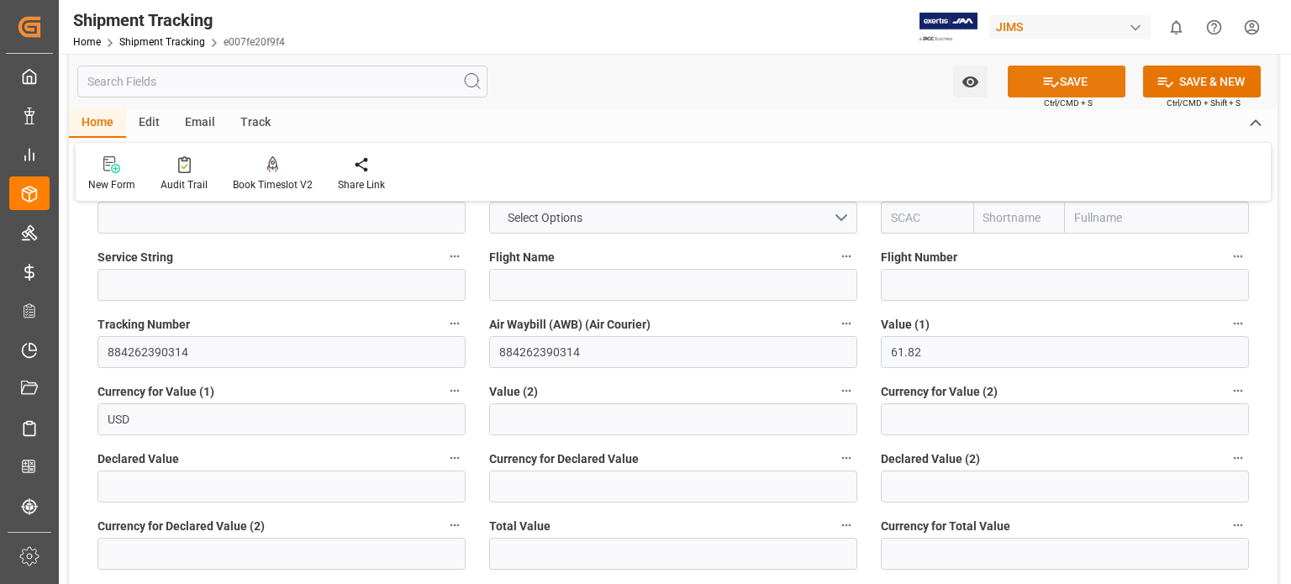
click at [1066, 73] on button "SAVE" at bounding box center [1067, 82] width 118 height 32
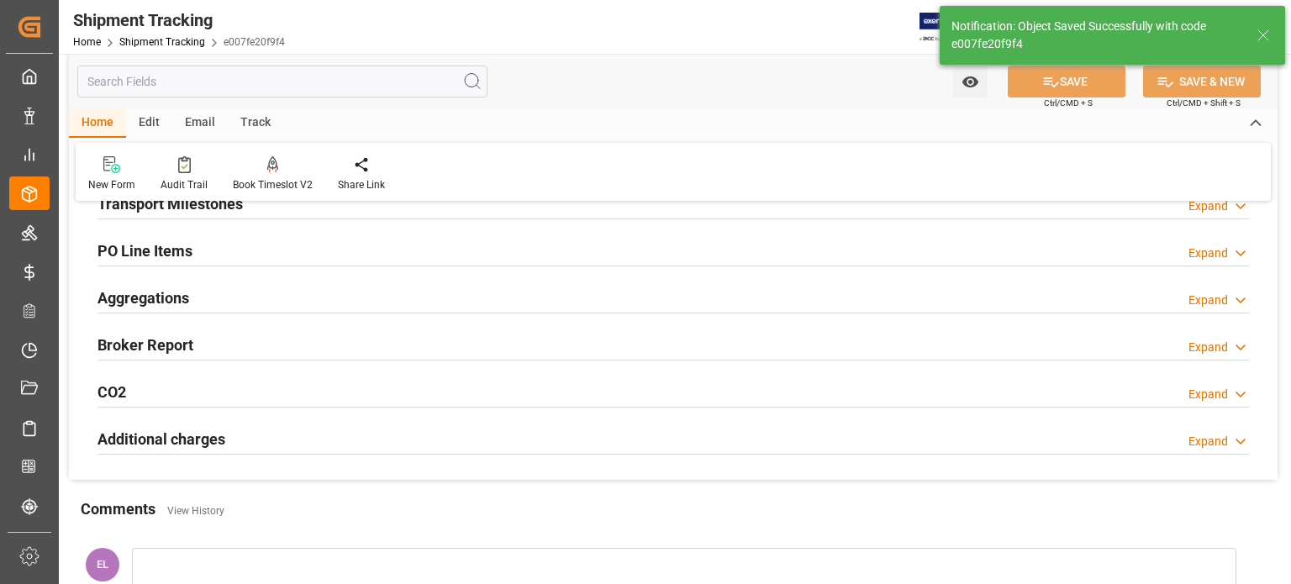
scroll to position [229, 0]
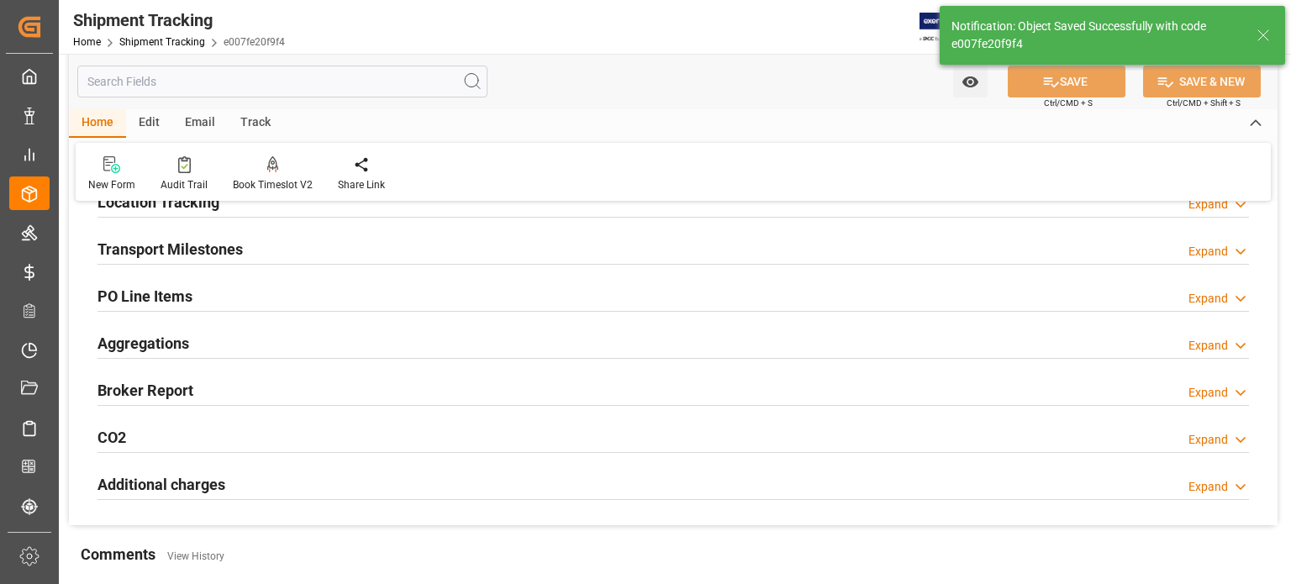
click at [170, 251] on h2 "Transport Milestones" at bounding box center [169, 249] width 145 height 23
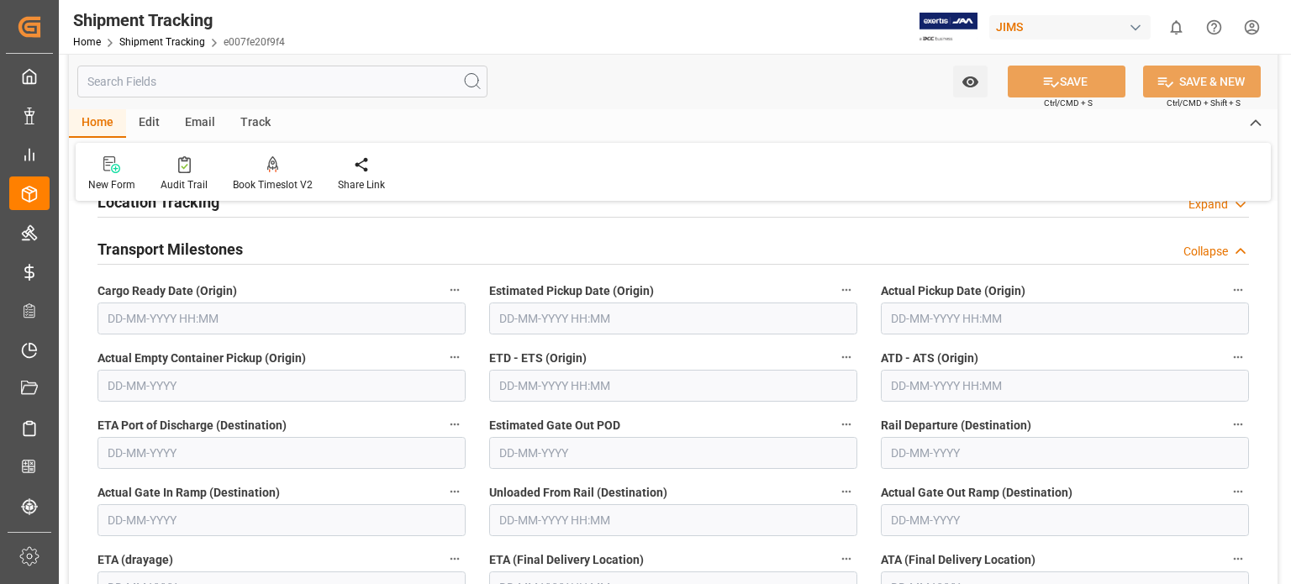
click at [164, 318] on input "text" at bounding box center [281, 319] width 368 height 32
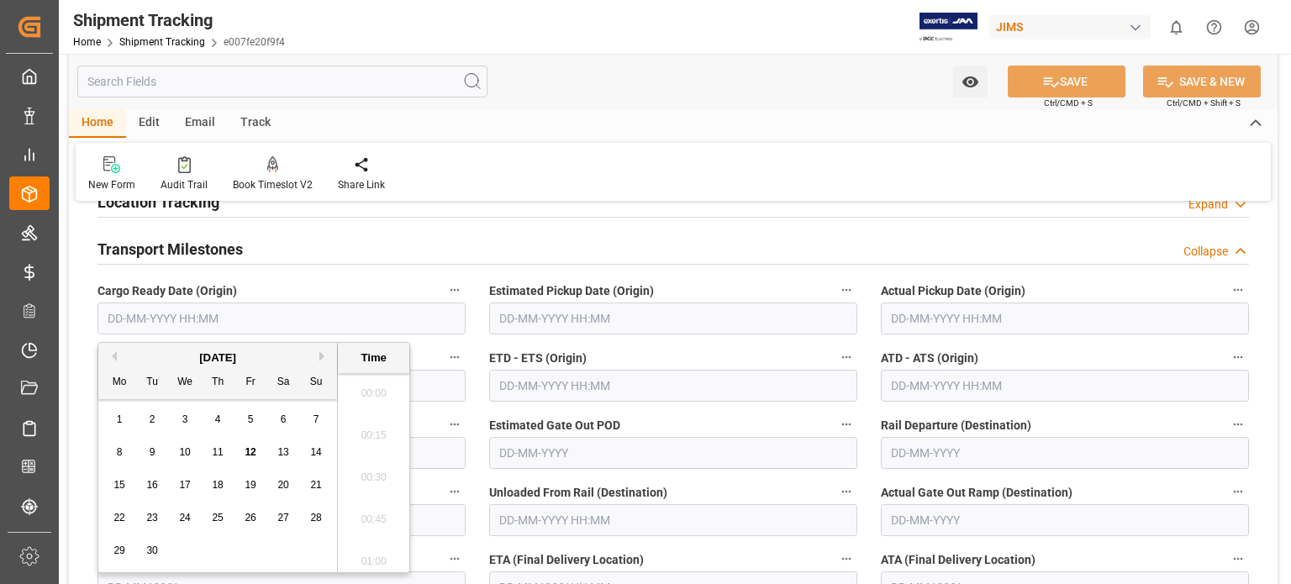
scroll to position [1602, 0]
click at [153, 450] on span "9" at bounding box center [153, 452] width 6 height 12
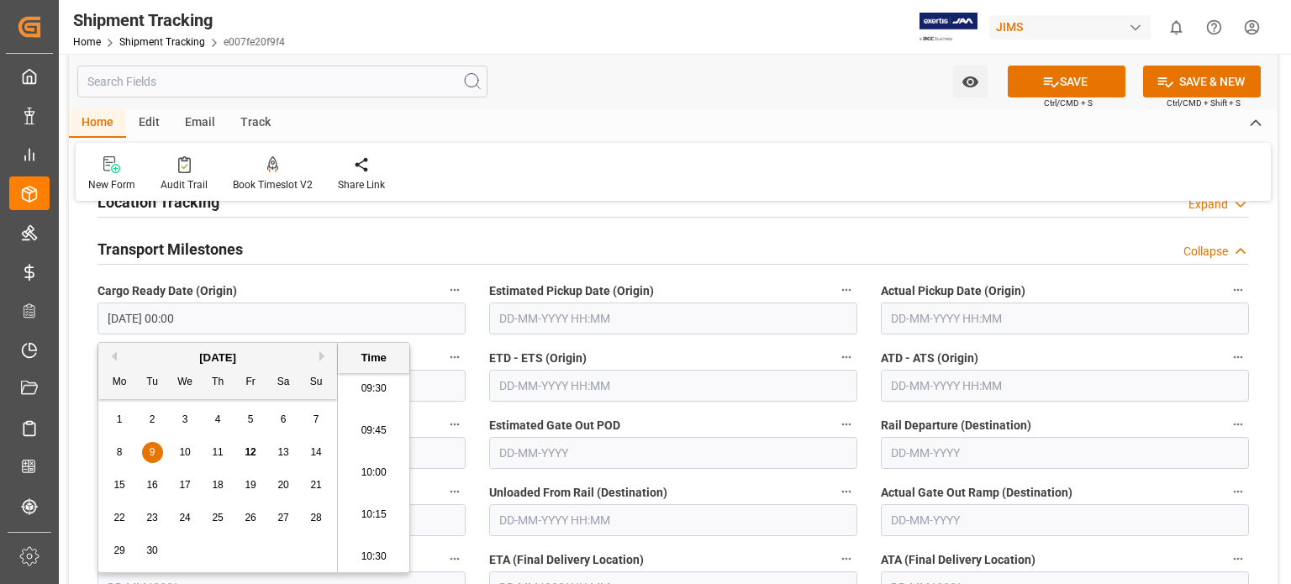
click at [187, 453] on span "10" at bounding box center [184, 452] width 11 height 12
type input "10-09-2025 00:00"
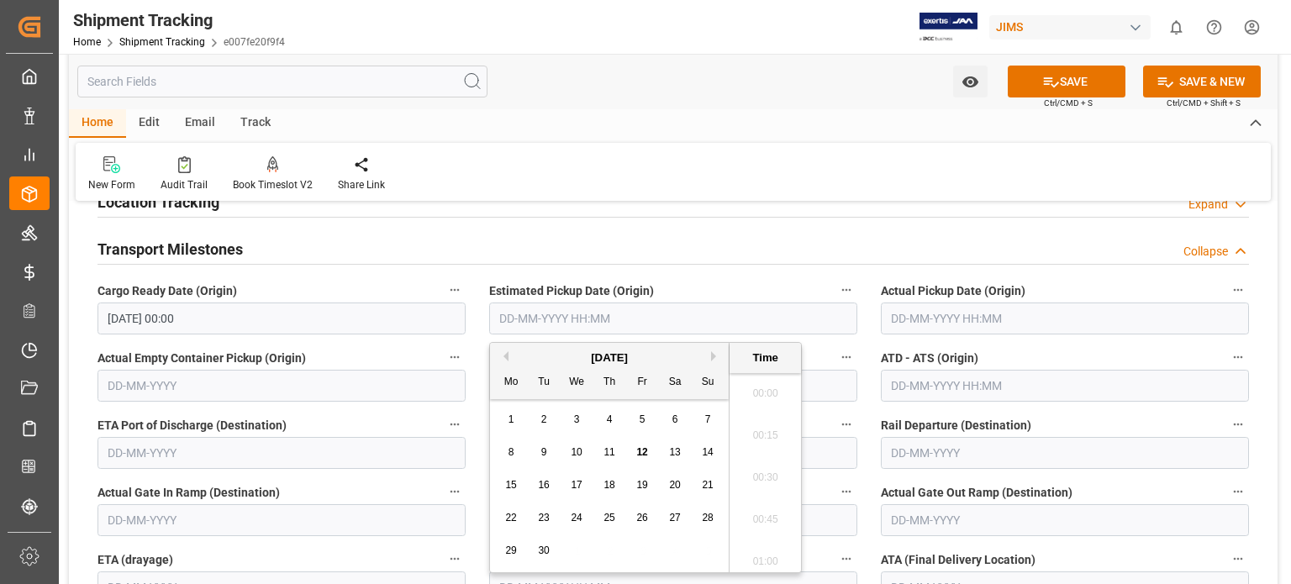
click at [550, 315] on input "text" at bounding box center [673, 319] width 368 height 32
click at [571, 479] on div "17" at bounding box center [576, 486] width 21 height 20
click at [580, 456] on span "10" at bounding box center [576, 452] width 11 height 12
type input "10-09-2025 00:00"
click at [930, 315] on input "text" at bounding box center [1065, 319] width 368 height 32
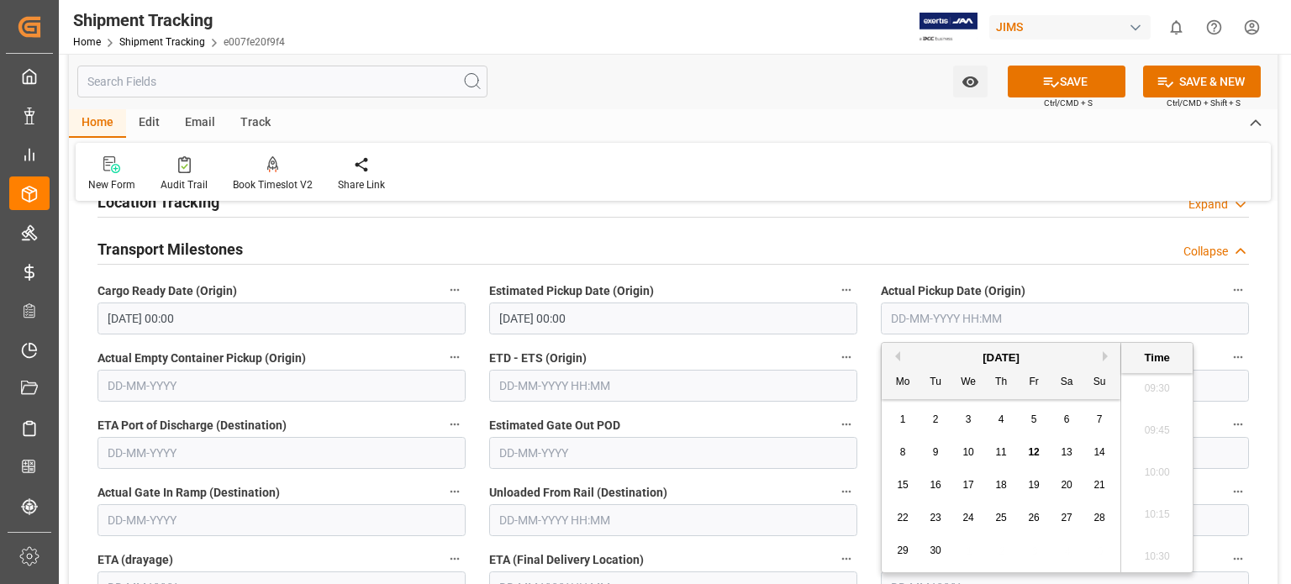
click at [933, 455] on span "9" at bounding box center [936, 452] width 6 height 12
click at [969, 450] on span "10" at bounding box center [967, 452] width 11 height 12
type input "10-09-2025 00:00"
click at [815, 234] on div "Transport Milestones Collapse" at bounding box center [672, 248] width 1151 height 32
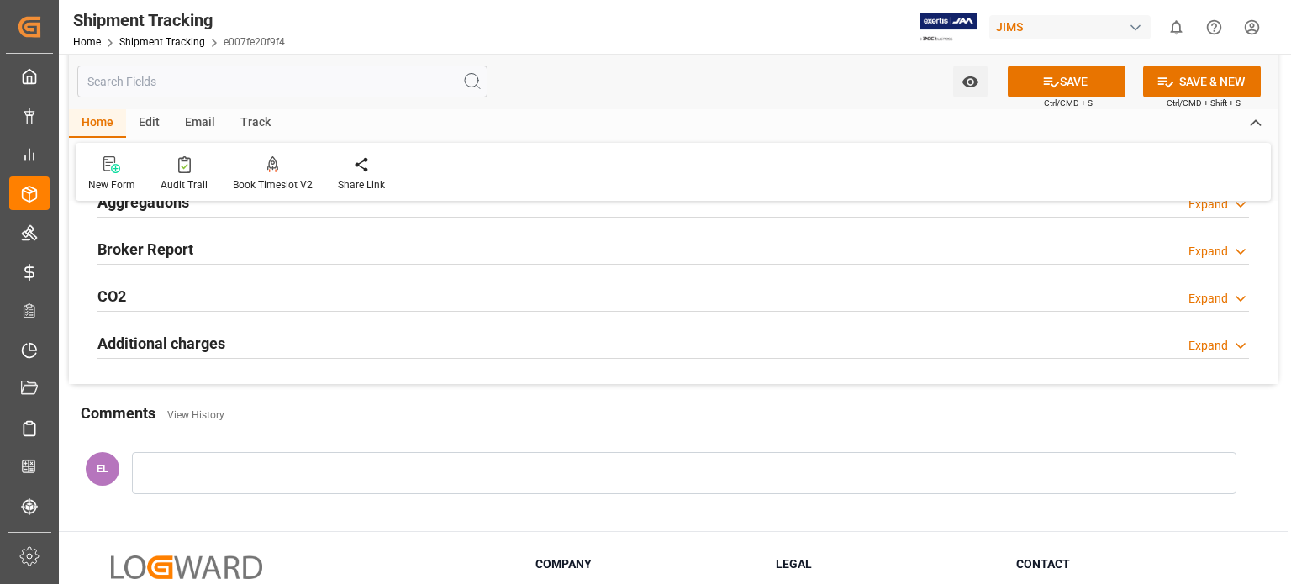
scroll to position [229, 0]
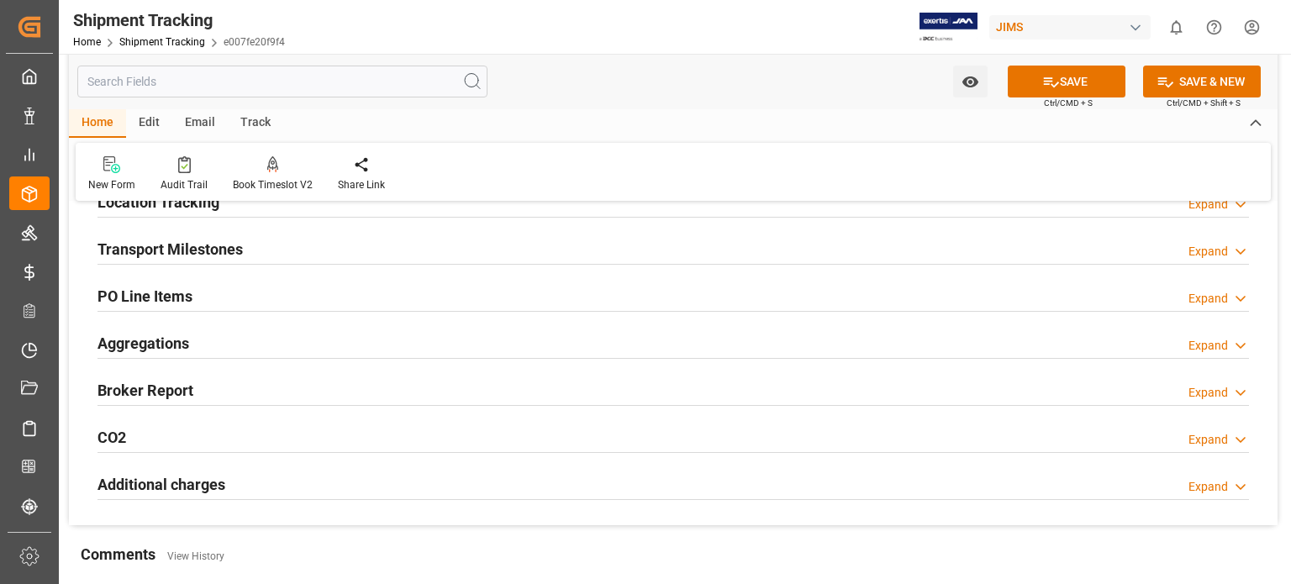
click at [194, 249] on h2 "Transport Milestones" at bounding box center [169, 249] width 145 height 23
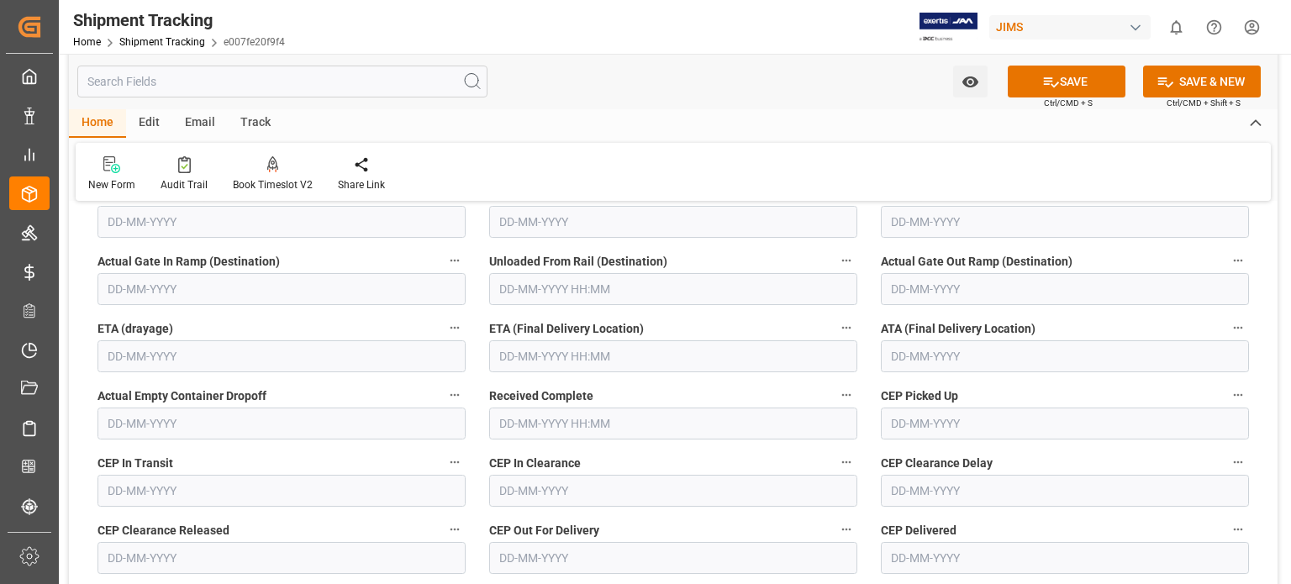
scroll to position [509, 0]
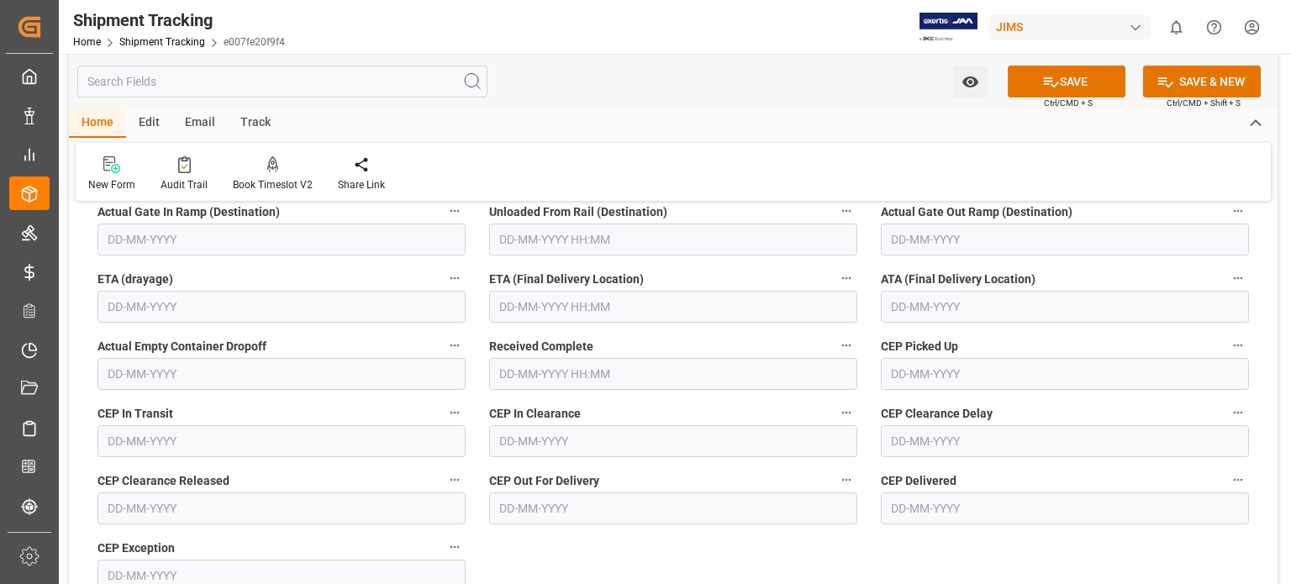
click at [524, 293] on input "text" at bounding box center [673, 307] width 368 height 32
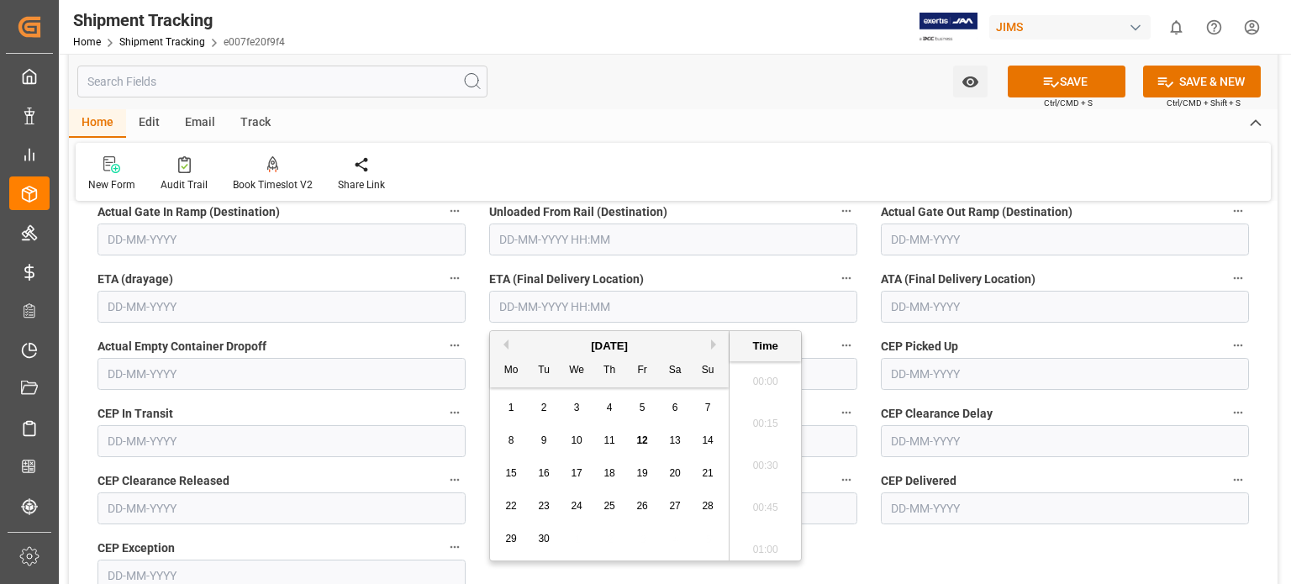
scroll to position [1602, 0]
click at [541, 444] on span "9" at bounding box center [544, 441] width 6 height 12
click at [642, 445] on span "12" at bounding box center [641, 441] width 11 height 12
type input "12-09-2025 00:00"
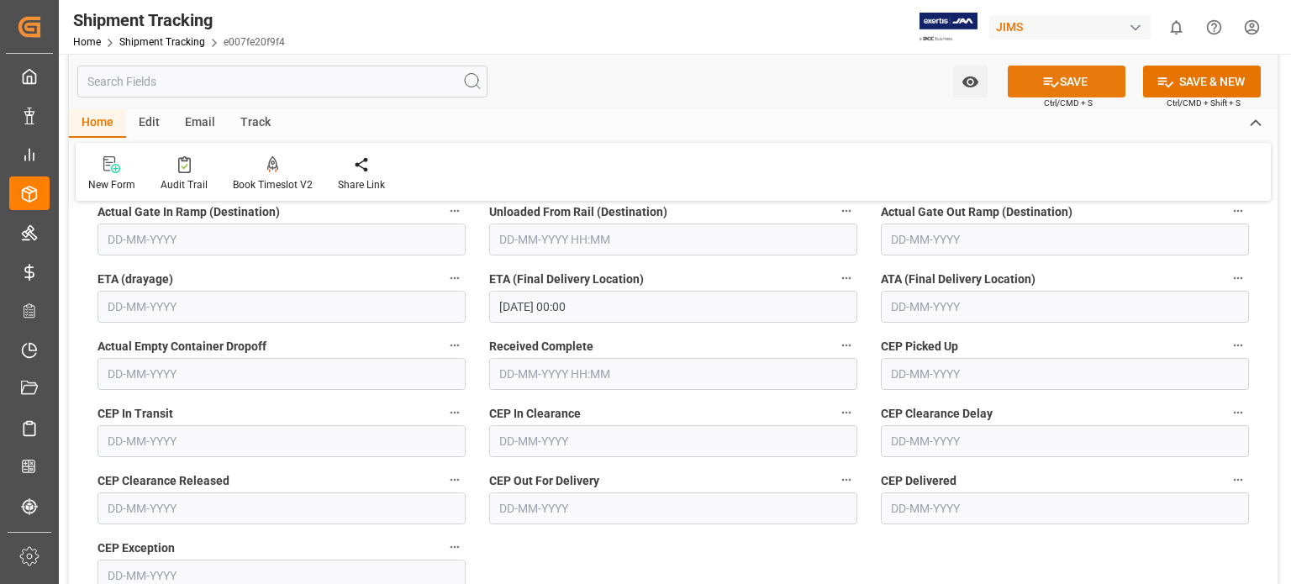
click at [1062, 83] on button "SAVE" at bounding box center [1067, 82] width 118 height 32
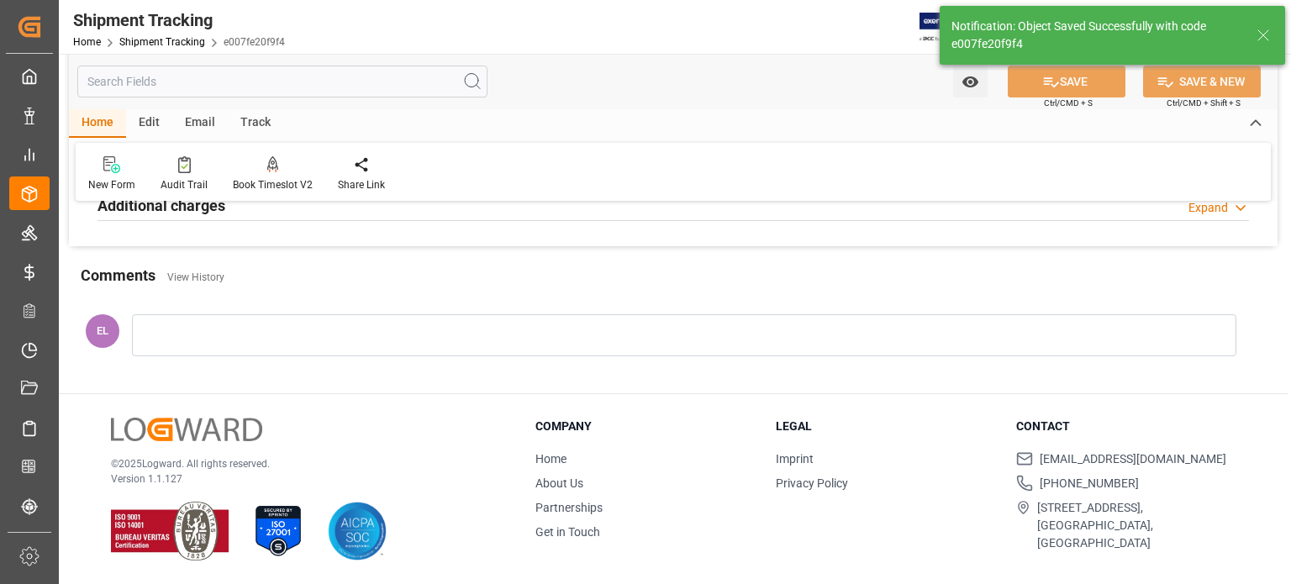
scroll to position [506, 0]
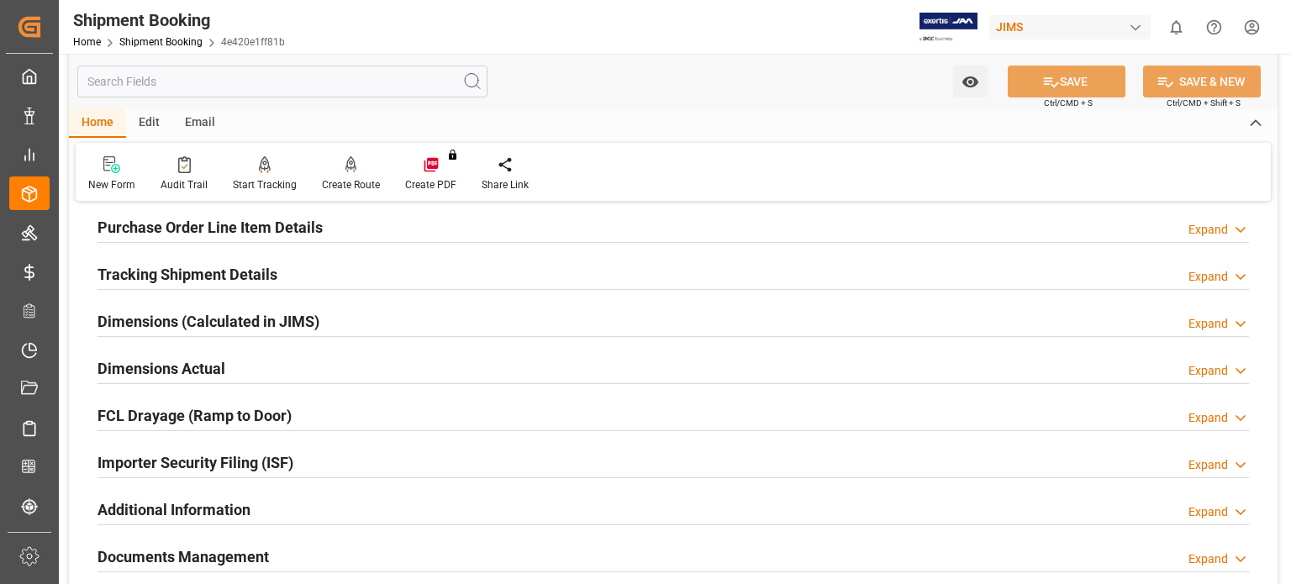
scroll to position [420, 0]
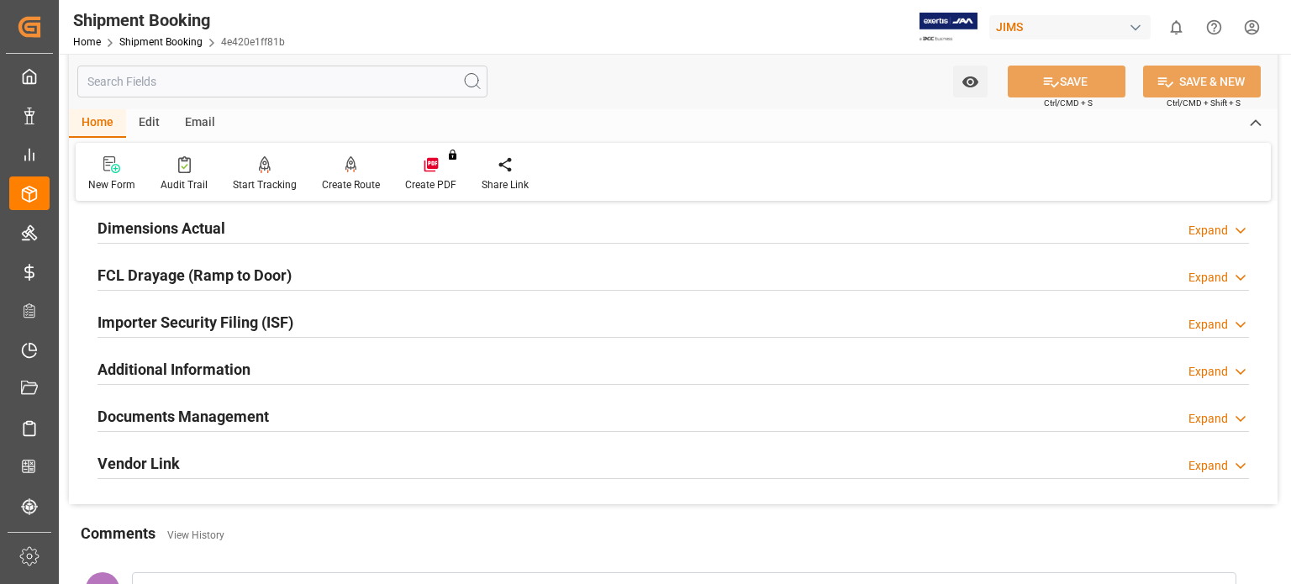
click at [220, 410] on h2 "Documents Management" at bounding box center [182, 416] width 171 height 23
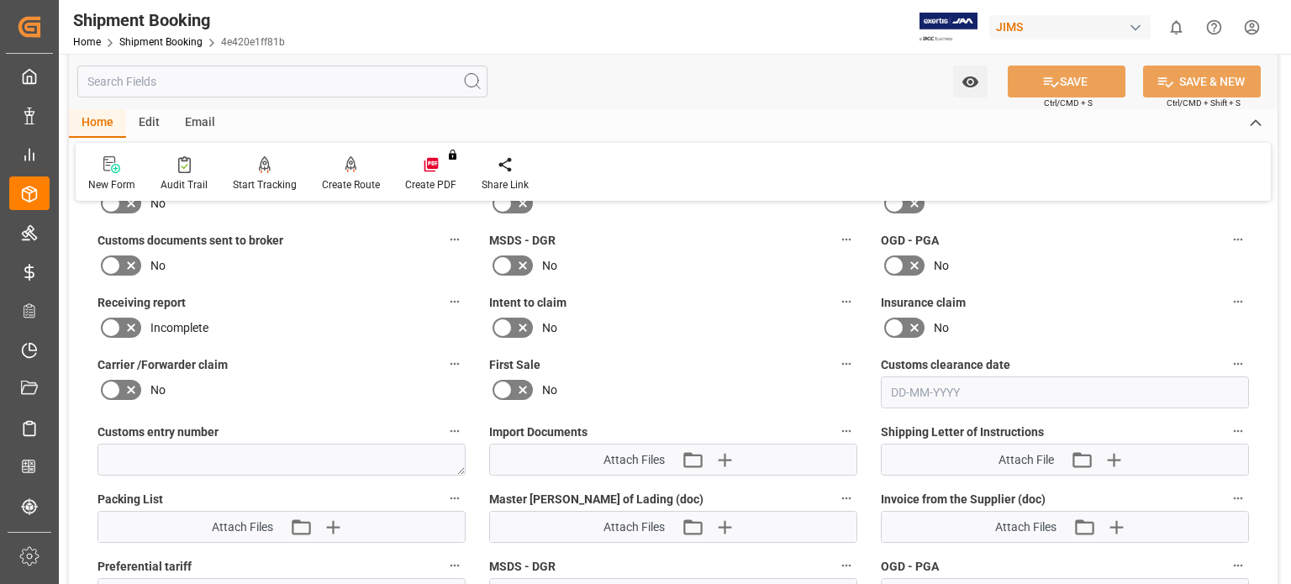
scroll to position [840, 0]
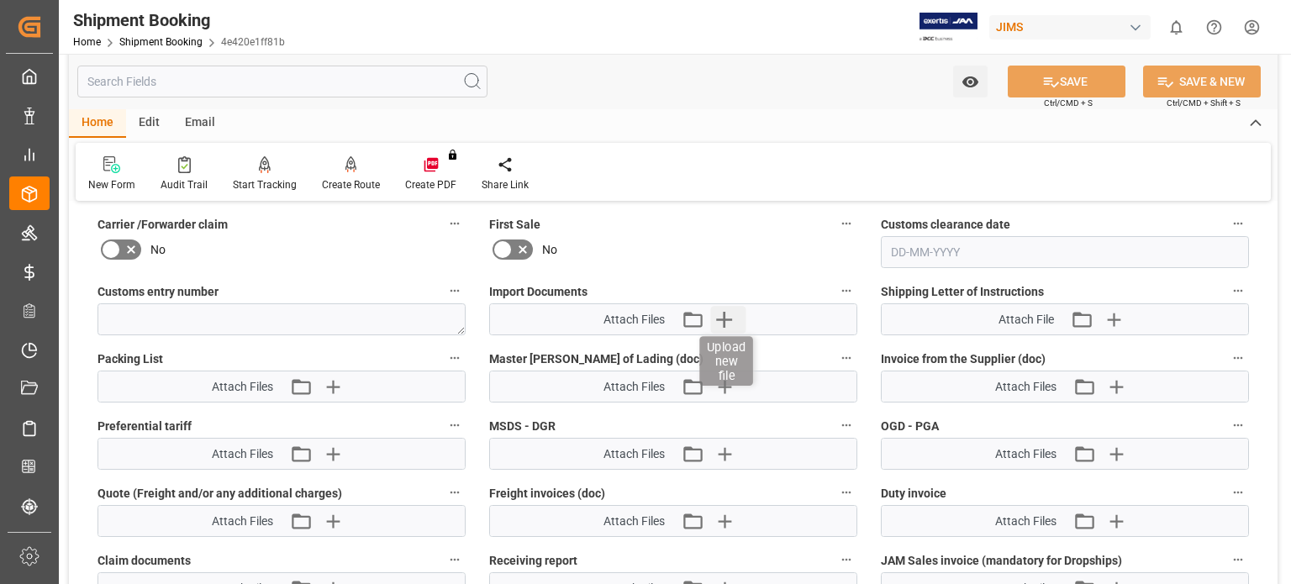
click at [724, 312] on icon "button" at bounding box center [724, 320] width 16 height 16
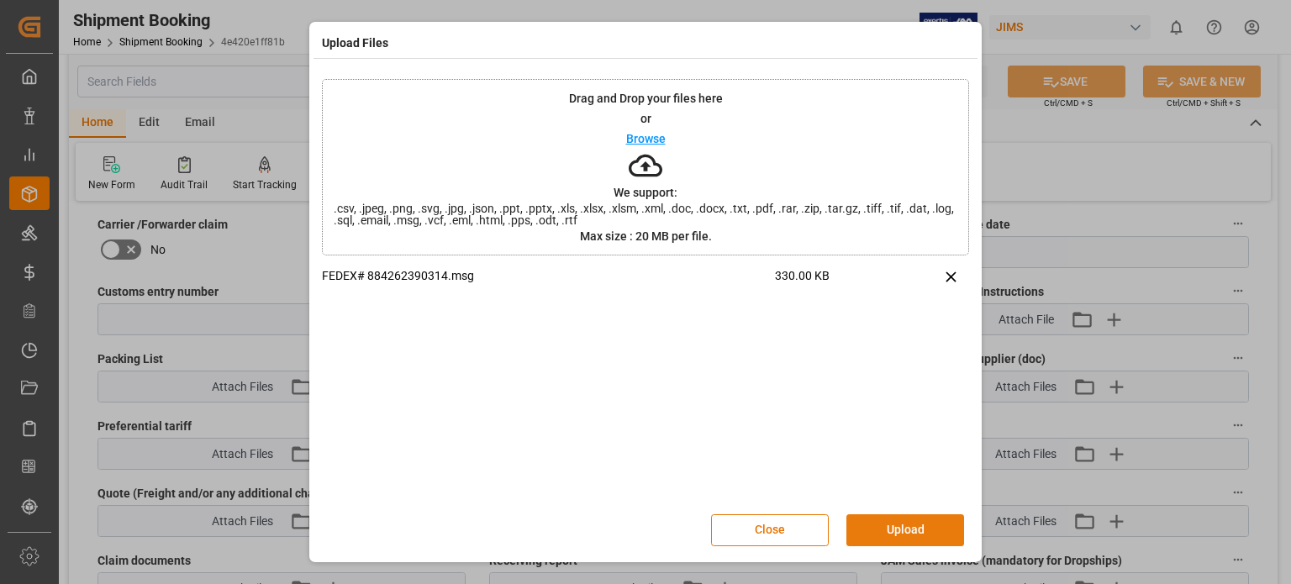
click at [884, 532] on button "Upload" at bounding box center [905, 530] width 118 height 32
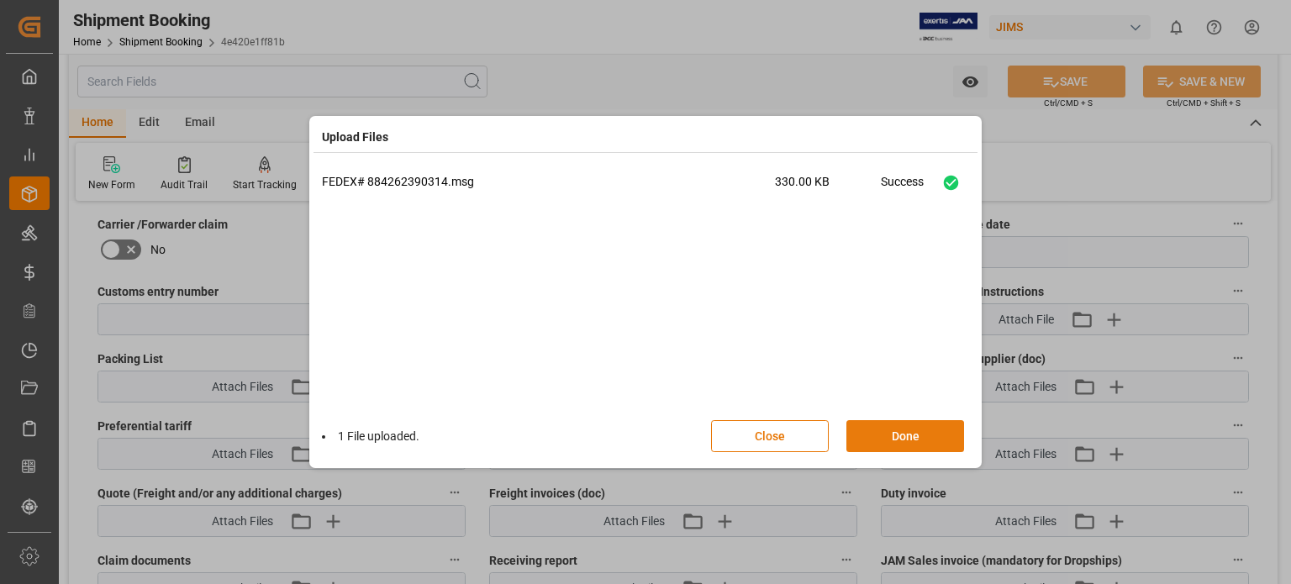
click at [907, 435] on button "Done" at bounding box center [905, 436] width 118 height 32
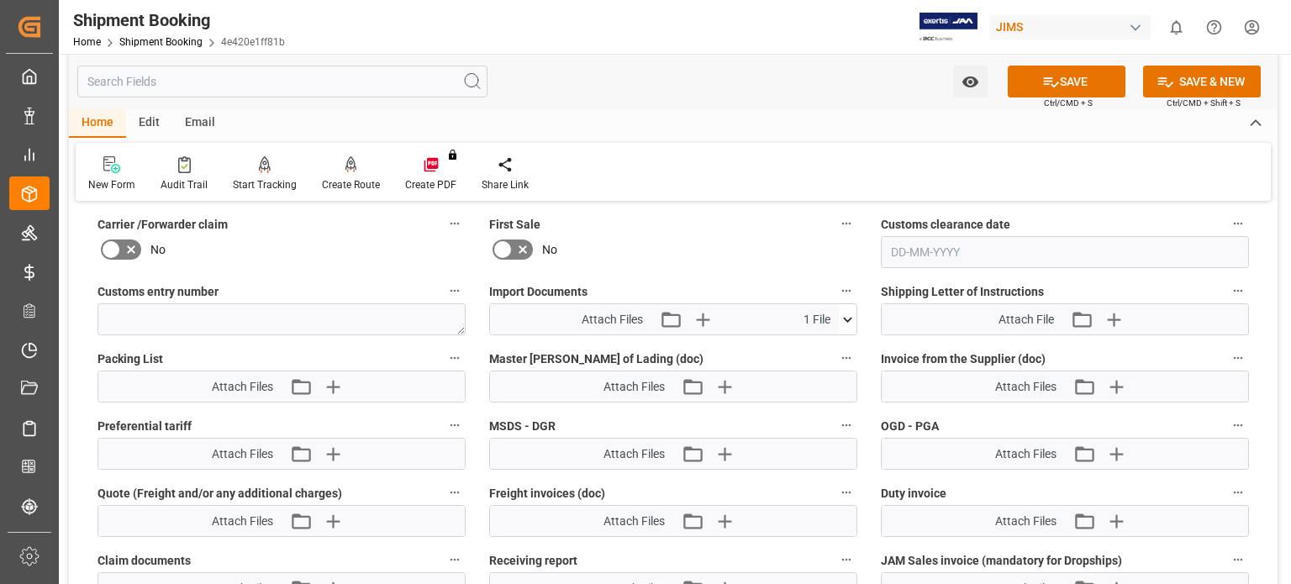
click at [849, 315] on icon at bounding box center [848, 320] width 18 height 18
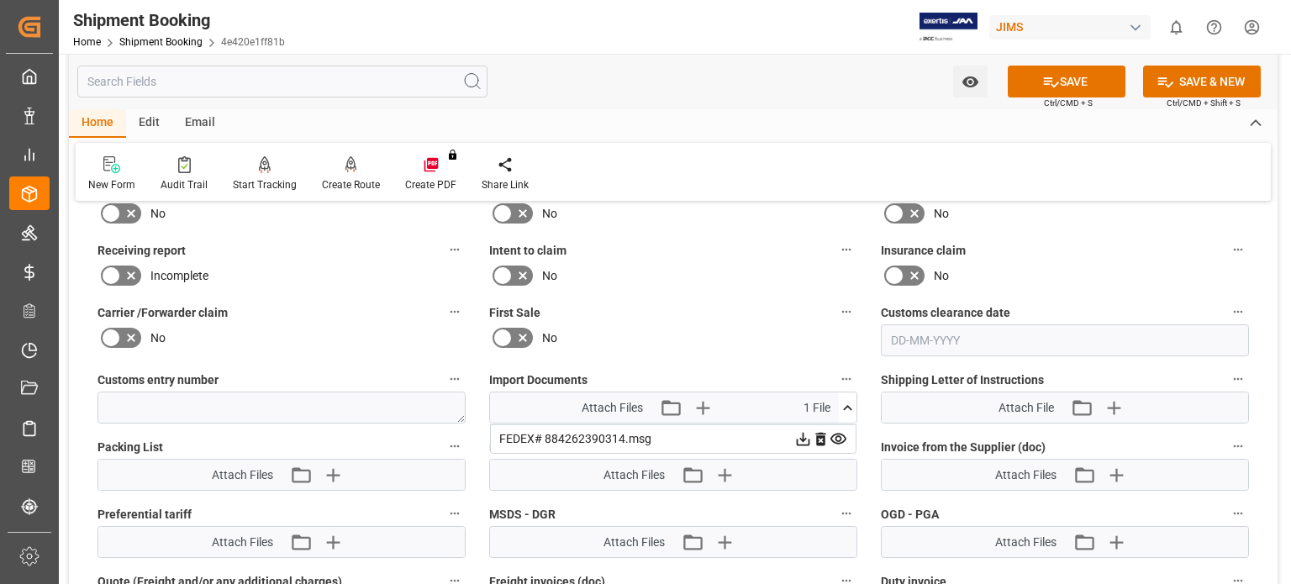
scroll to position [700, 0]
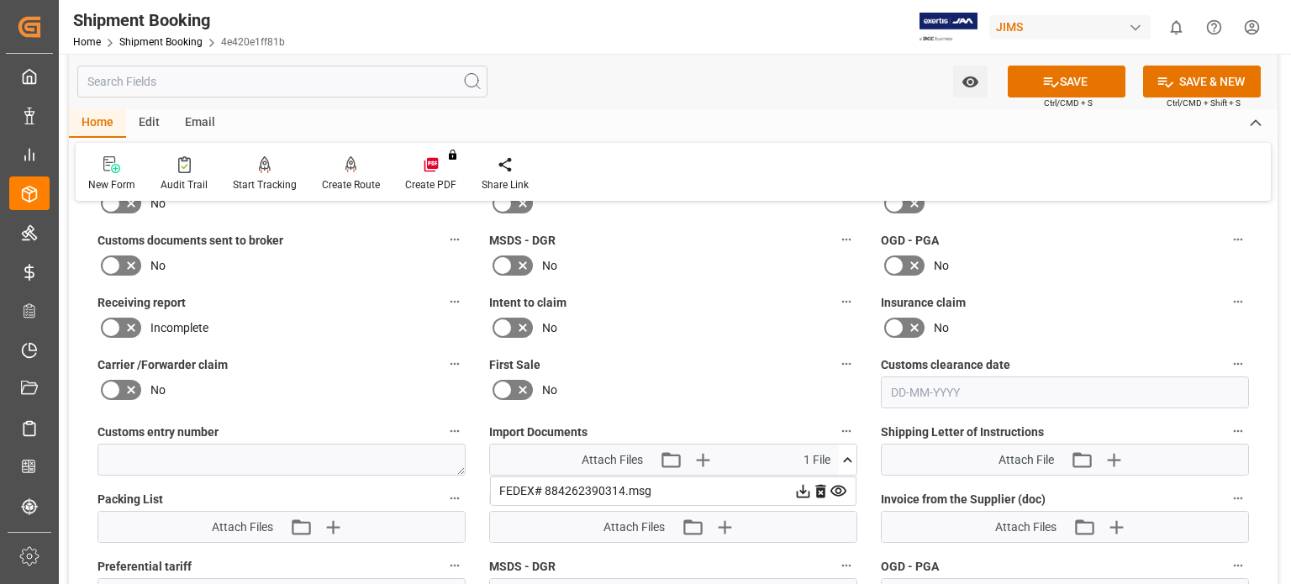
click at [127, 263] on icon at bounding box center [131, 266] width 20 height 20
click at [0, 0] on input "checkbox" at bounding box center [0, 0] width 0 height 0
click at [1066, 82] on button "SAVE" at bounding box center [1067, 82] width 118 height 32
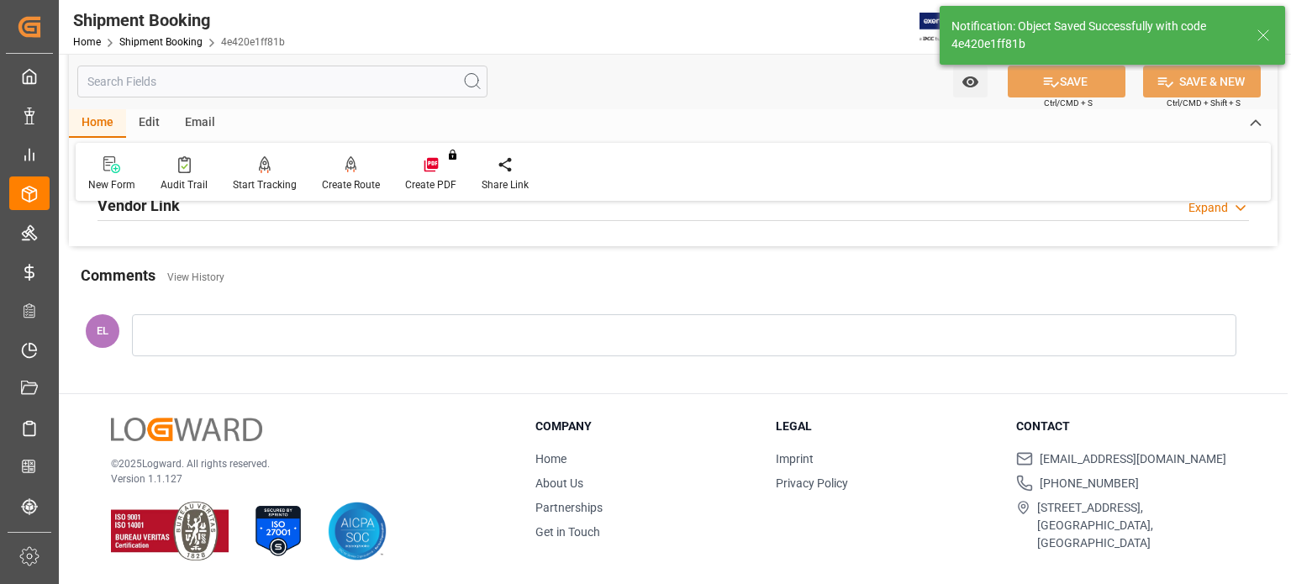
scroll to position [677, 0]
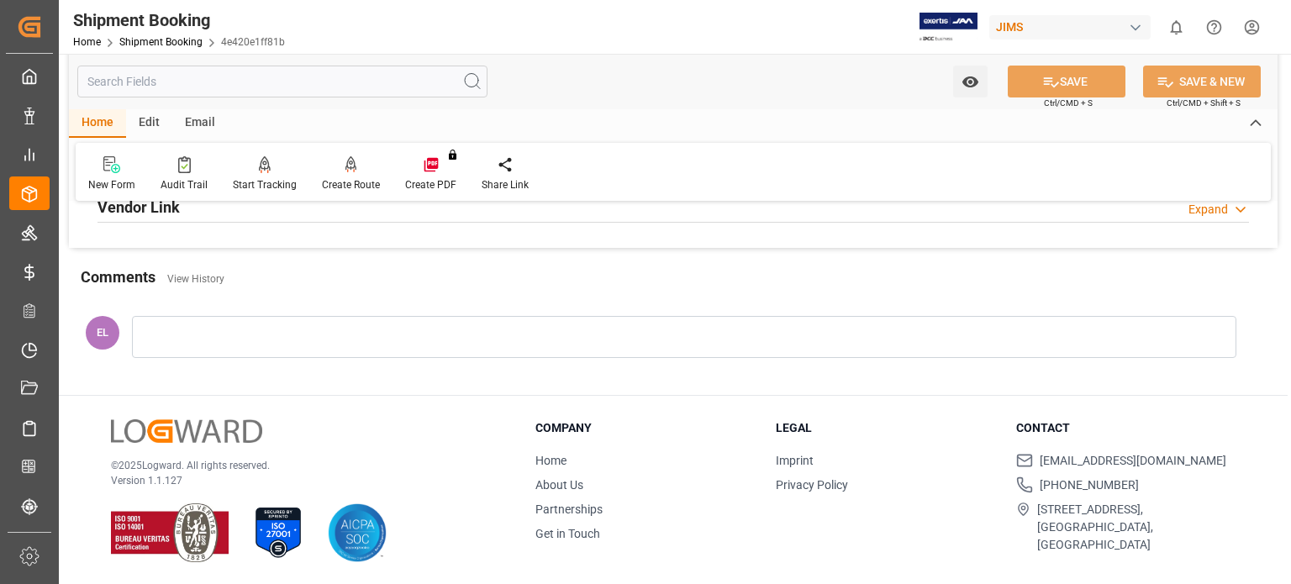
click at [738, 282] on div "Comments View History" at bounding box center [673, 280] width 1185 height 29
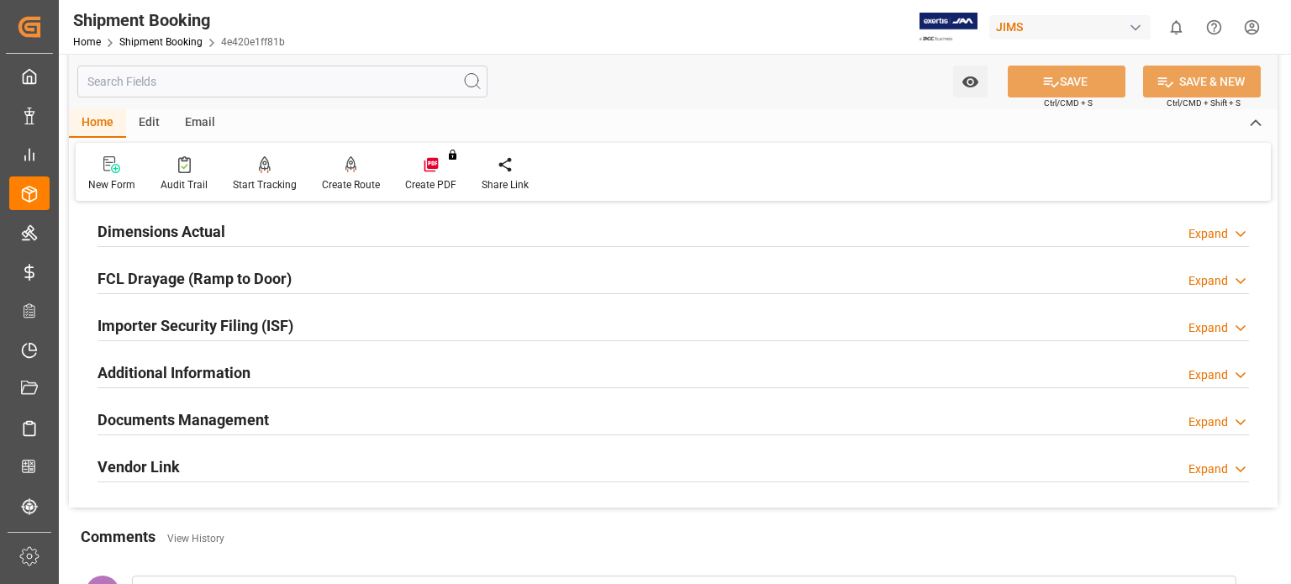
scroll to position [420, 0]
